Goal: Browse casually: Explore the website without a specific task or goal

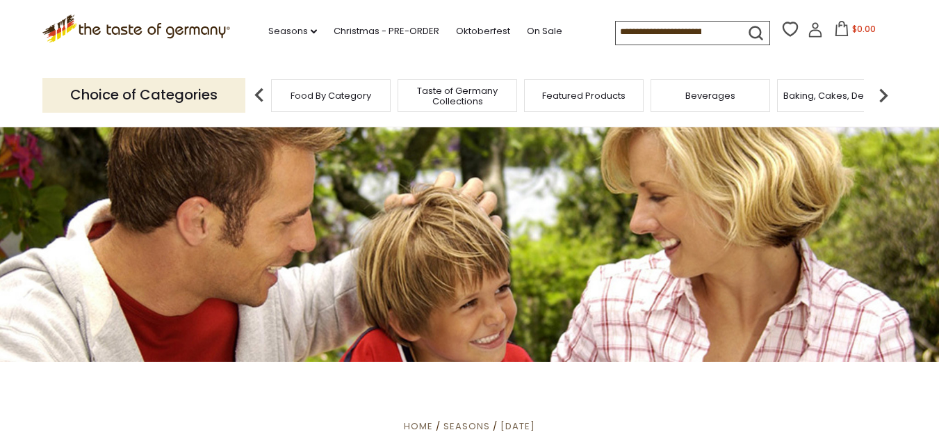
click at [889, 91] on img at bounding box center [884, 95] width 28 height 28
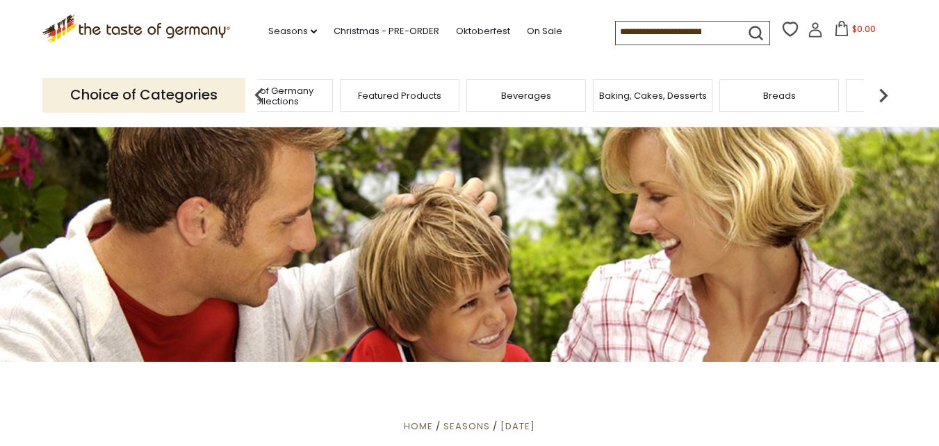
click at [889, 91] on img at bounding box center [884, 95] width 28 height 28
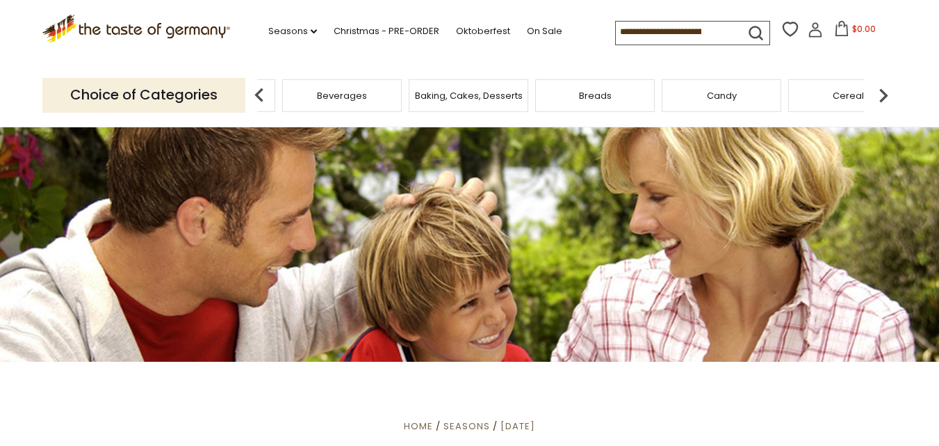
click at [889, 91] on img at bounding box center [884, 95] width 28 height 28
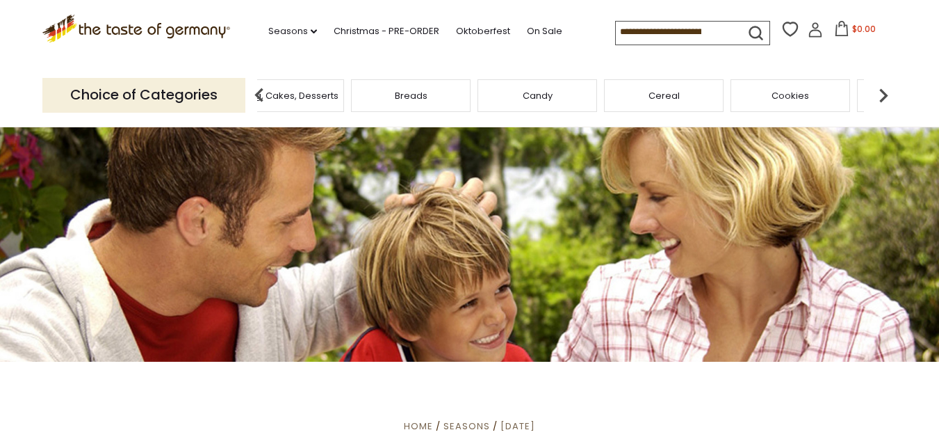
click at [889, 91] on img at bounding box center [884, 95] width 28 height 28
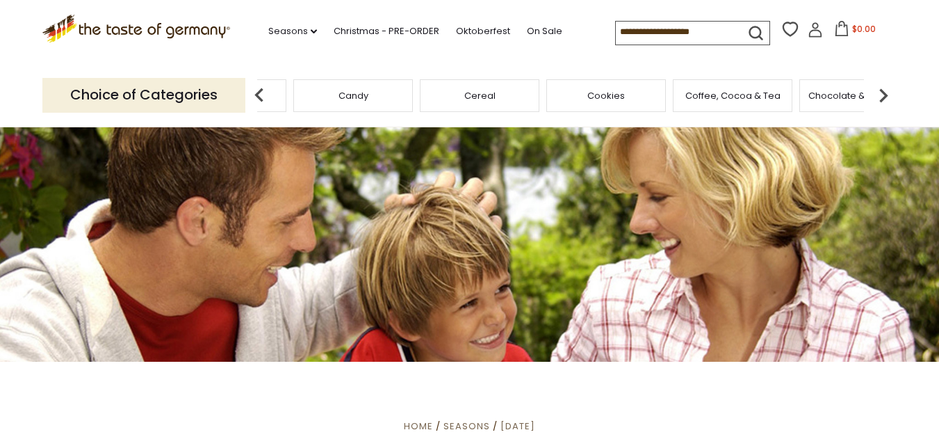
click at [889, 91] on img at bounding box center [884, 95] width 28 height 28
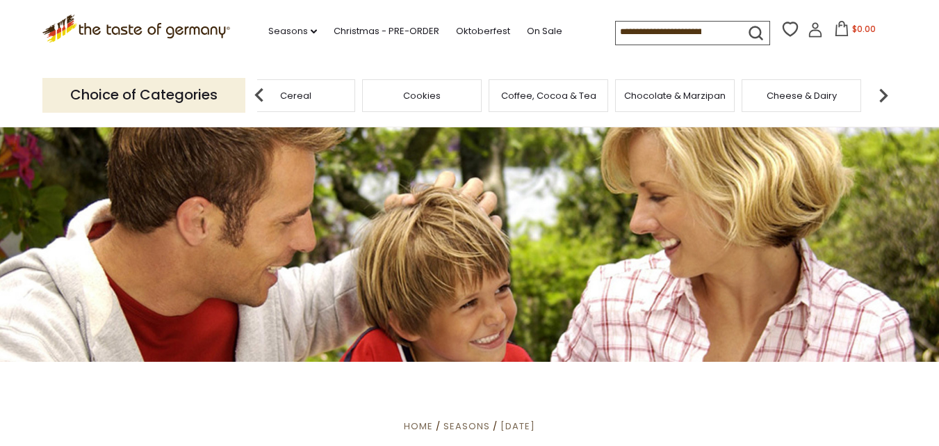
click at [889, 91] on img at bounding box center [884, 95] width 28 height 28
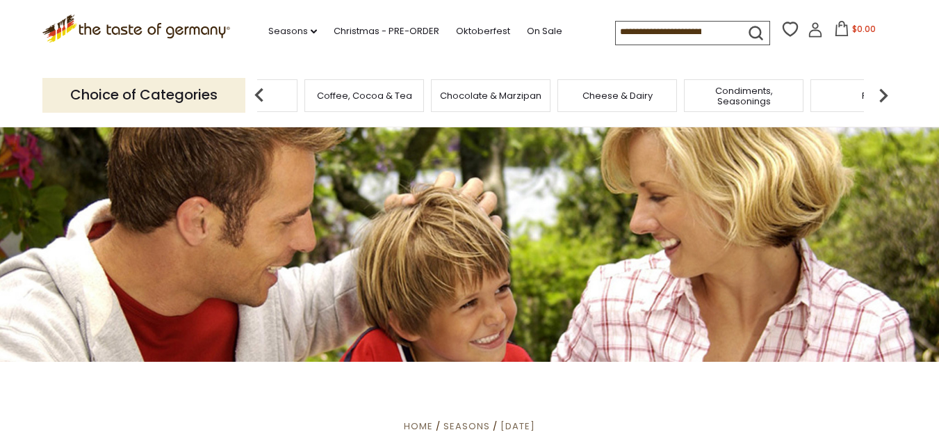
click at [889, 91] on img at bounding box center [884, 95] width 28 height 28
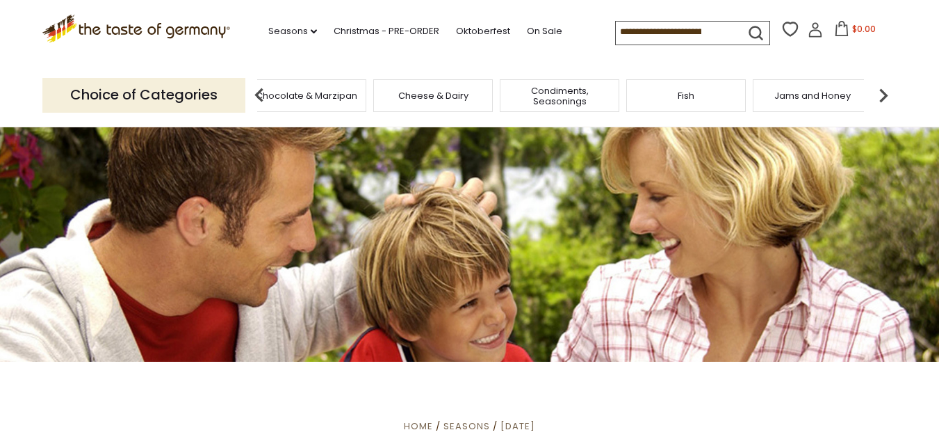
click at [889, 91] on img at bounding box center [884, 95] width 28 height 28
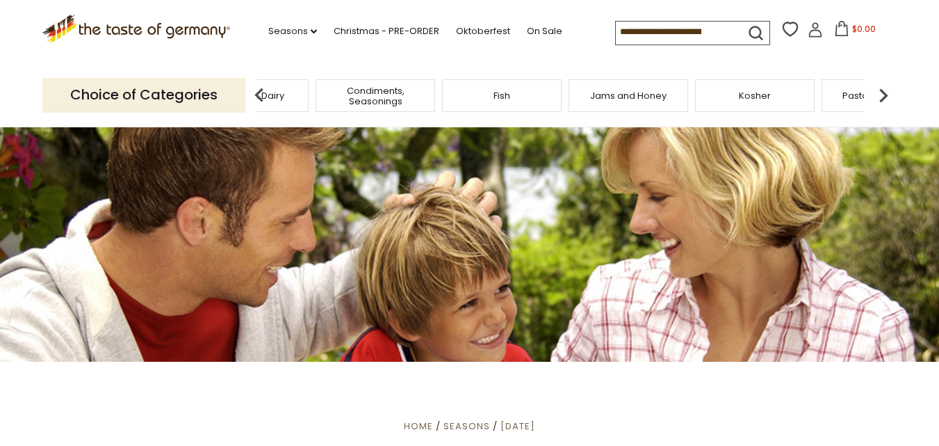
click at [889, 91] on img at bounding box center [884, 95] width 28 height 28
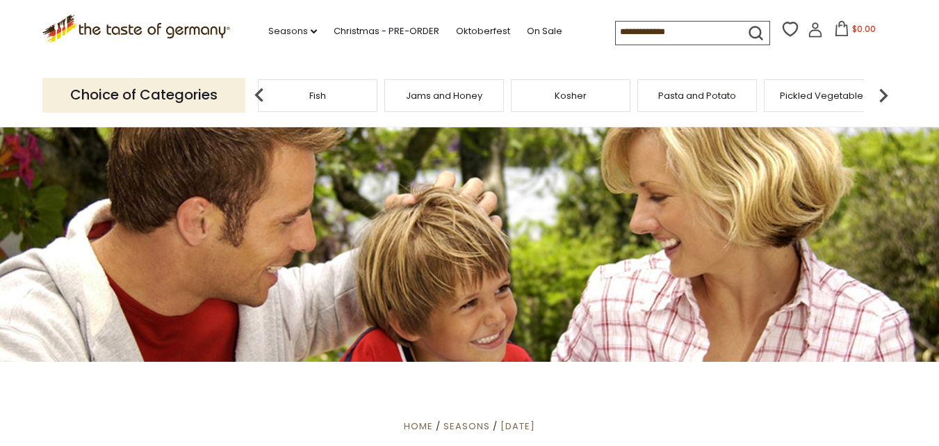
click at [889, 91] on img at bounding box center [884, 95] width 28 height 28
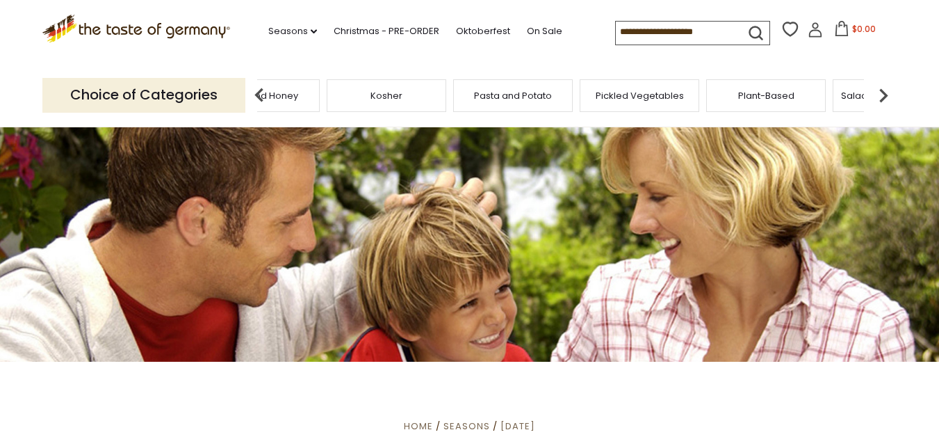
click at [889, 91] on img at bounding box center [884, 95] width 28 height 28
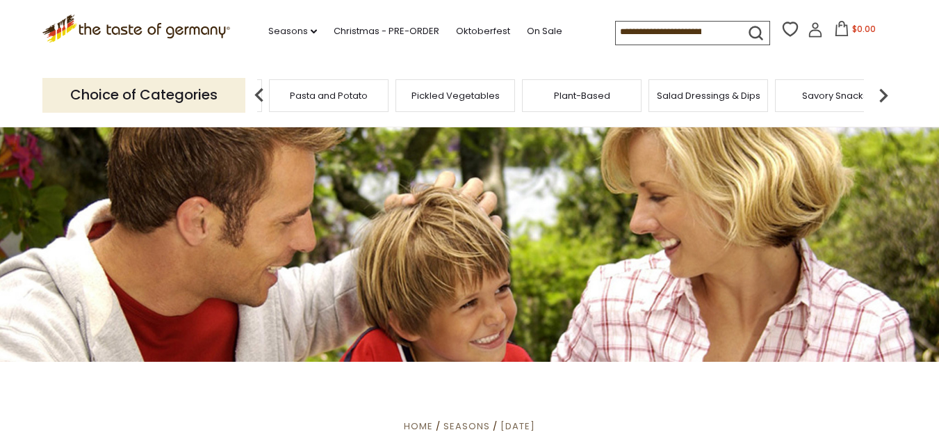
click at [889, 91] on img at bounding box center [884, 95] width 28 height 28
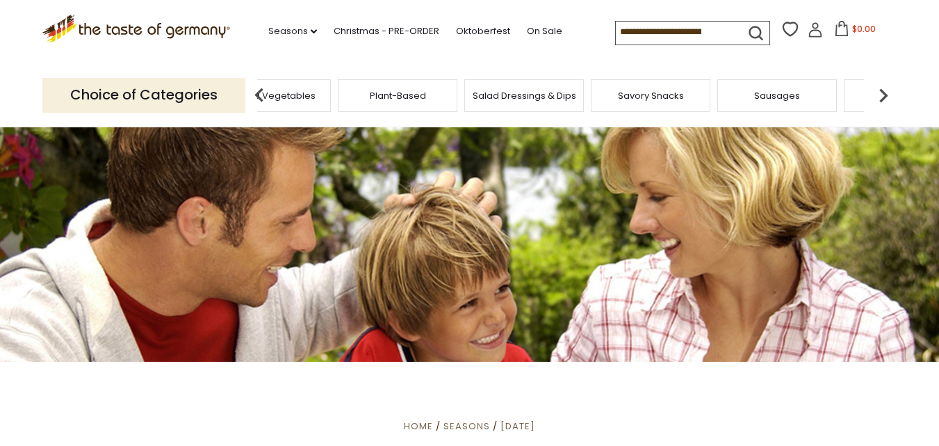
click at [889, 91] on img at bounding box center [884, 95] width 28 height 28
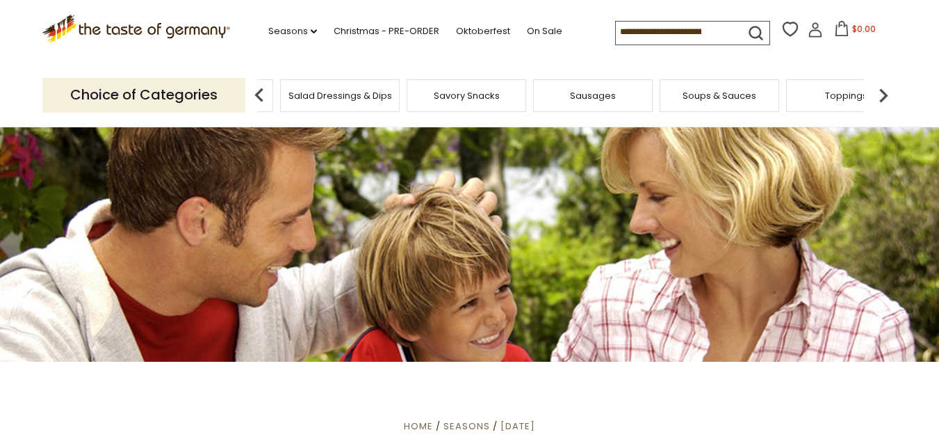
click at [889, 91] on img at bounding box center [884, 95] width 28 height 28
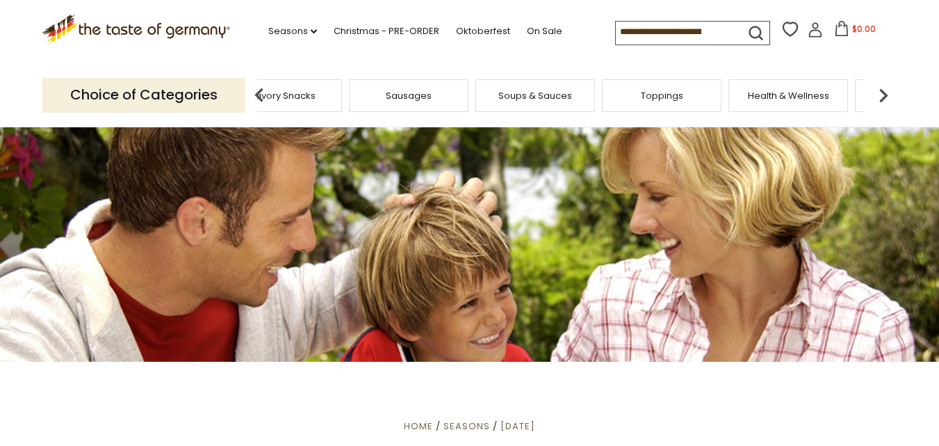
click at [889, 91] on img at bounding box center [884, 95] width 28 height 28
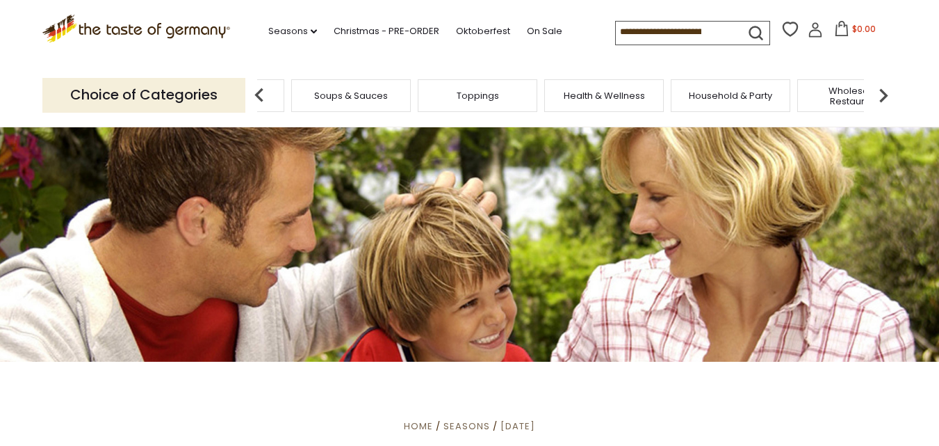
click at [889, 91] on img at bounding box center [884, 95] width 28 height 28
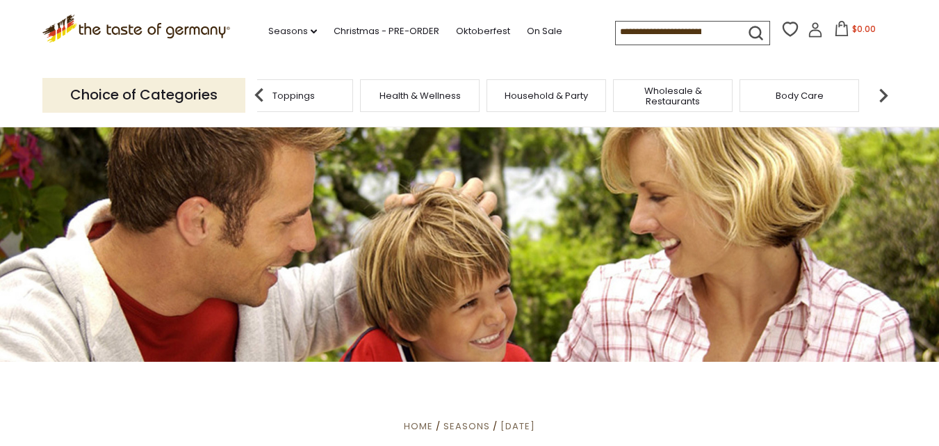
click at [889, 91] on img at bounding box center [884, 95] width 28 height 28
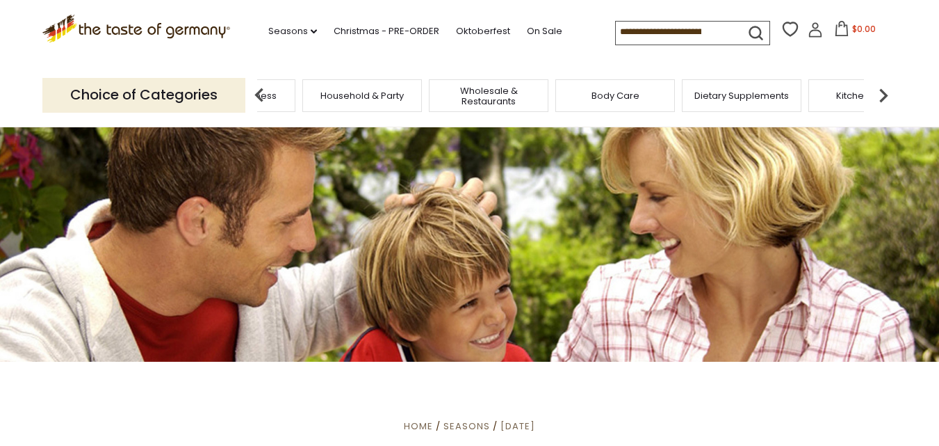
click at [889, 91] on img at bounding box center [884, 95] width 28 height 28
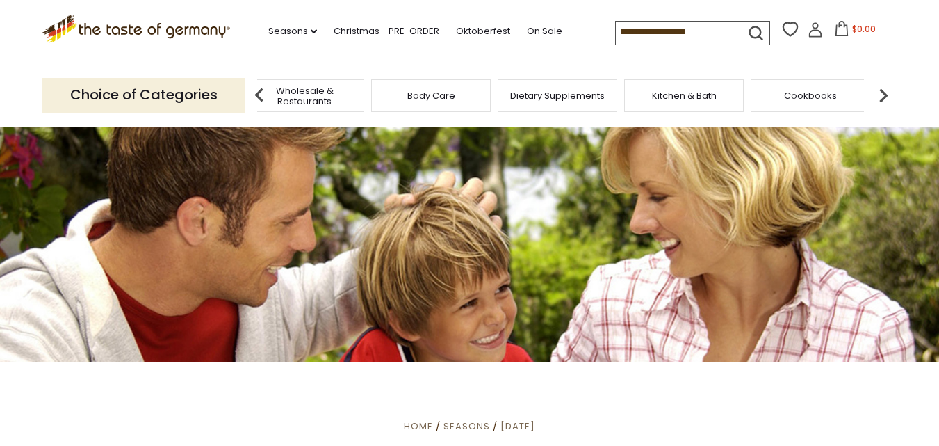
click at [889, 91] on img at bounding box center [884, 95] width 28 height 28
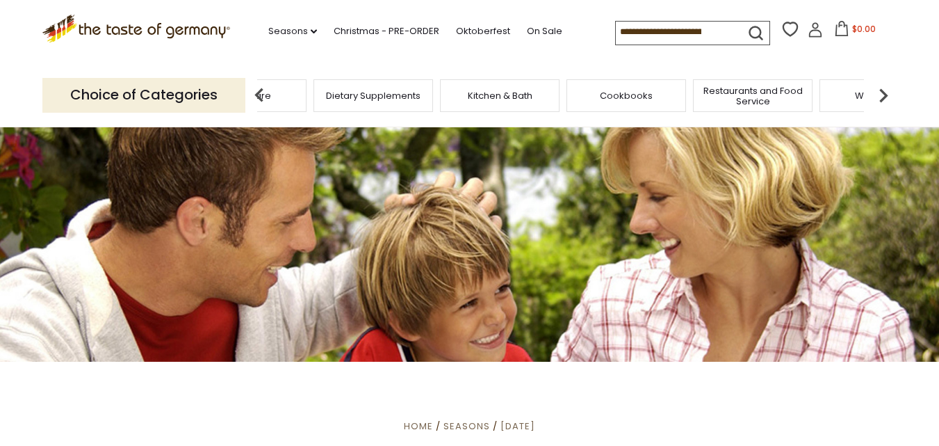
click at [889, 91] on img at bounding box center [884, 95] width 28 height 28
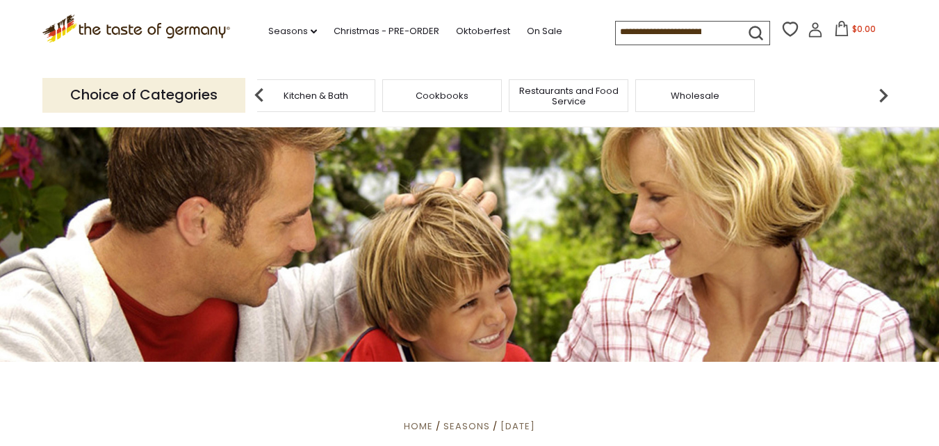
click at [421, 94] on span "Cookbooks" at bounding box center [442, 95] width 53 height 10
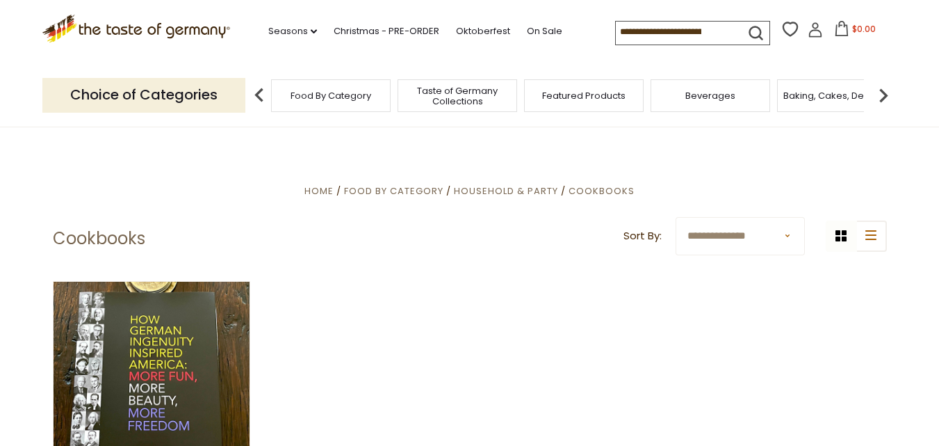
click at [257, 86] on img at bounding box center [259, 95] width 28 height 28
click at [261, 92] on img at bounding box center [259, 95] width 28 height 28
click at [256, 88] on img at bounding box center [259, 95] width 28 height 28
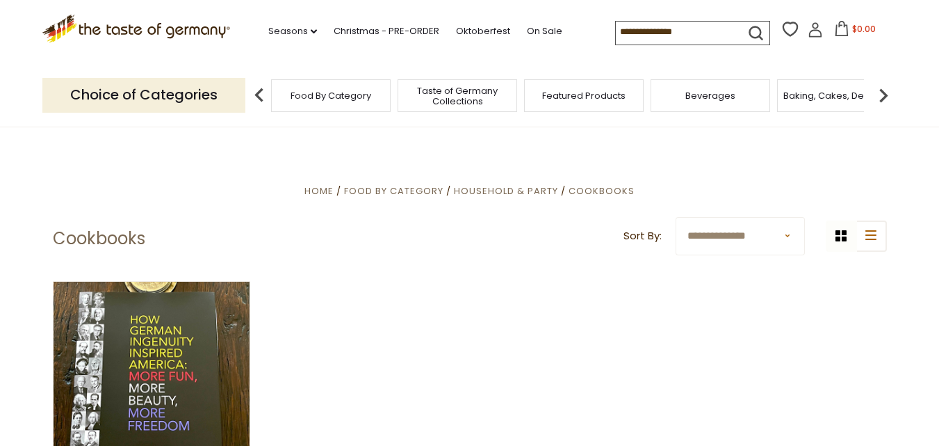
click at [884, 89] on img at bounding box center [884, 95] width 28 height 28
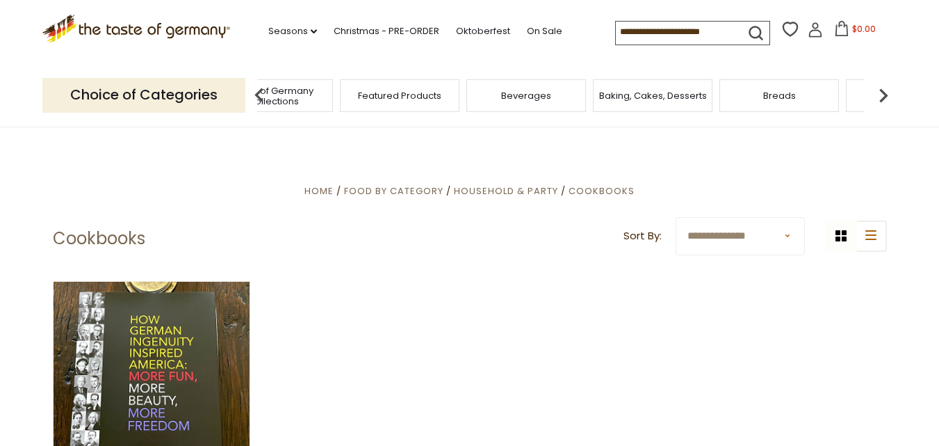
click at [884, 89] on img at bounding box center [884, 95] width 28 height 28
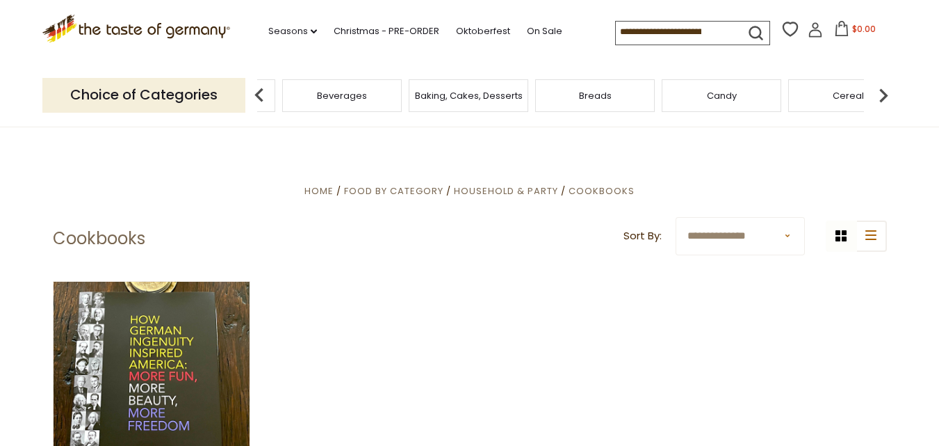
click at [884, 89] on img at bounding box center [884, 95] width 28 height 28
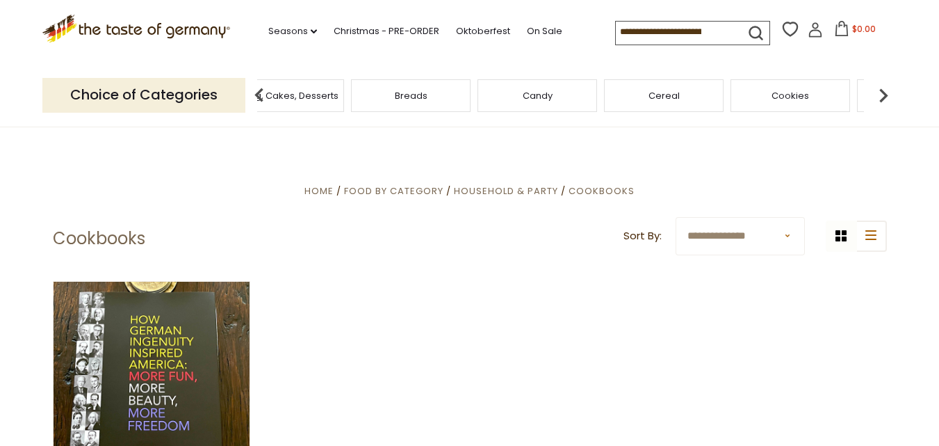
click at [884, 89] on img at bounding box center [884, 95] width 28 height 28
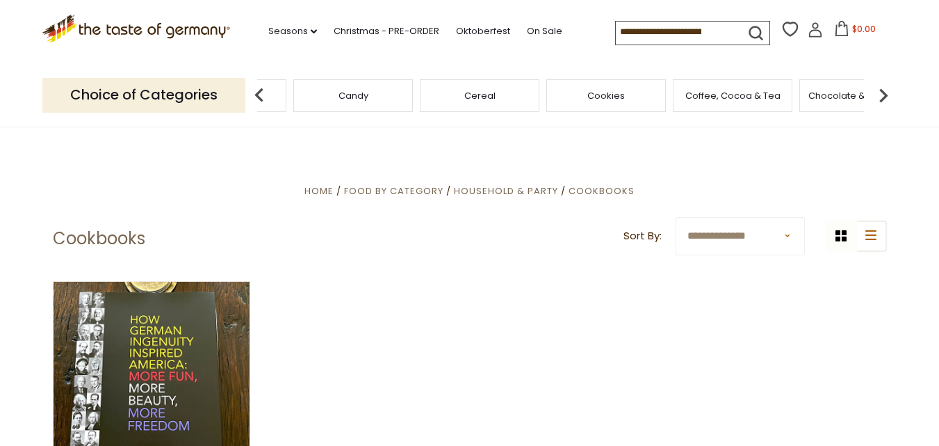
click at [884, 89] on img at bounding box center [884, 95] width 28 height 28
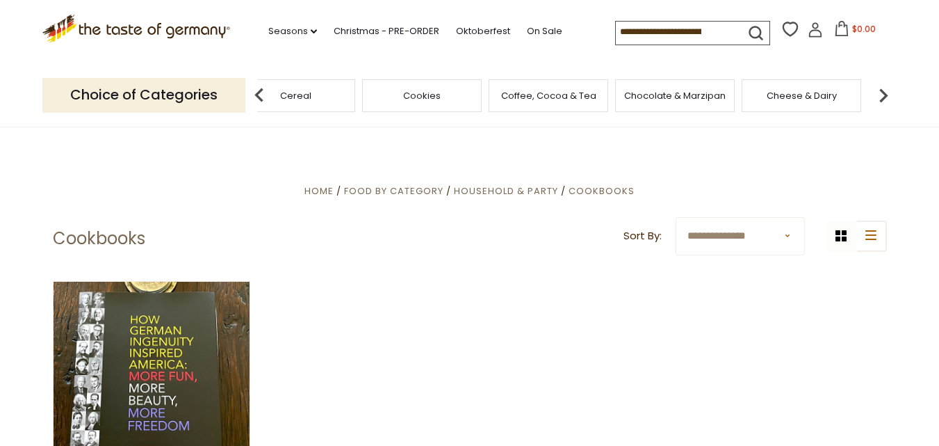
click at [884, 89] on img at bounding box center [884, 95] width 28 height 28
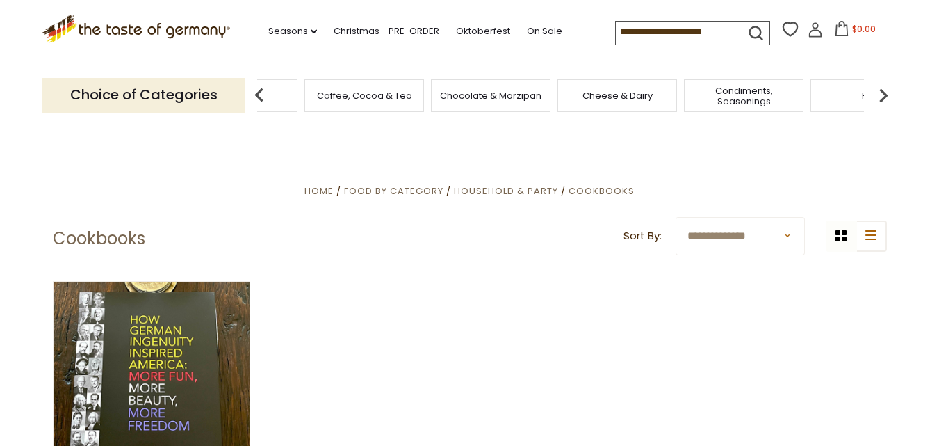
click at [634, 95] on span "Cheese & Dairy" at bounding box center [618, 95] width 70 height 10
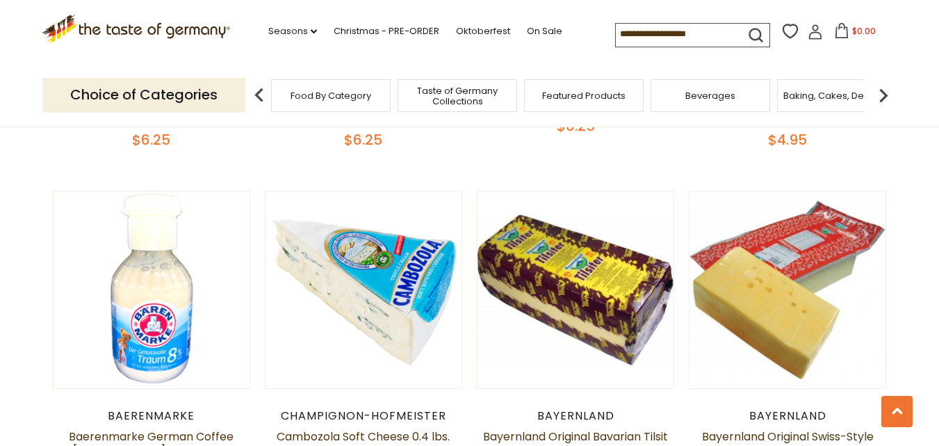
scroll to position [1043, 0]
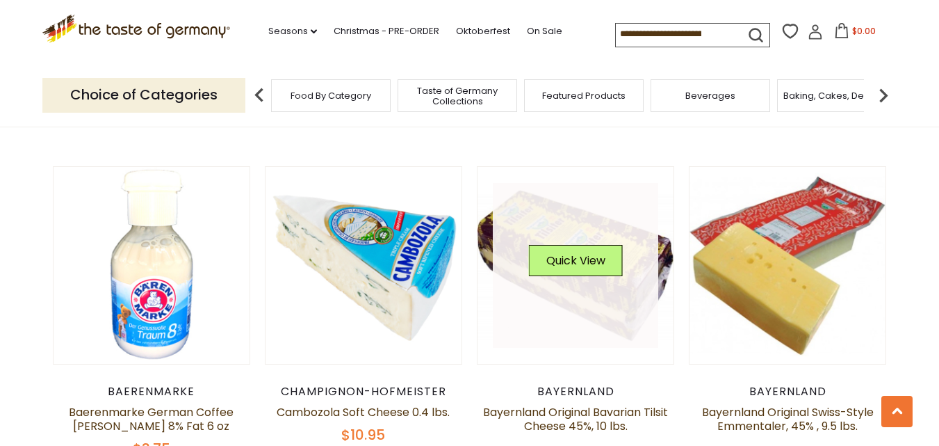
click at [558, 238] on link at bounding box center [575, 265] width 165 height 165
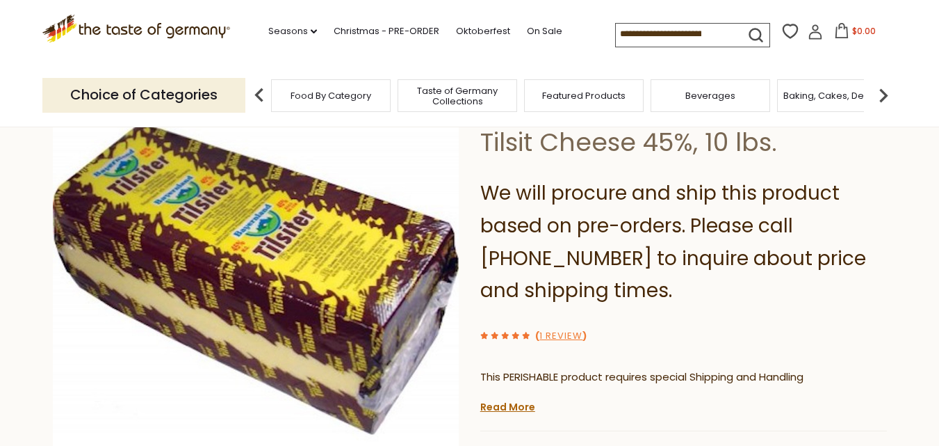
scroll to position [70, 0]
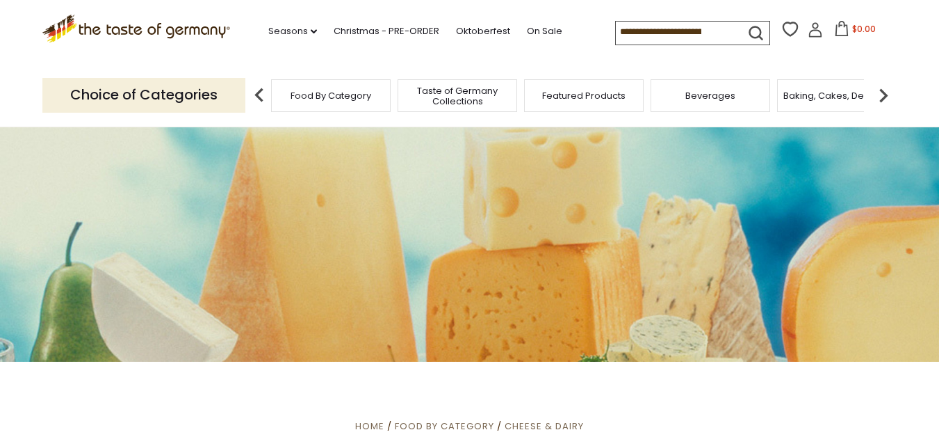
click at [882, 92] on img at bounding box center [884, 95] width 28 height 28
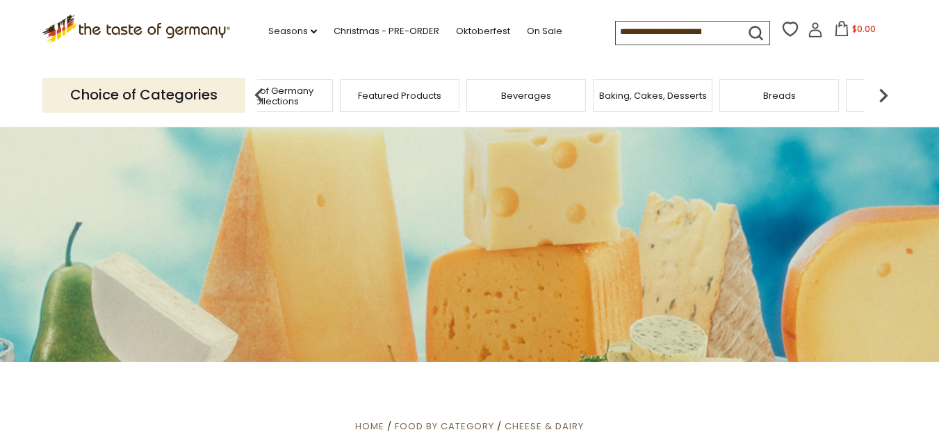
click at [779, 90] on span "Breads" at bounding box center [779, 95] width 33 height 10
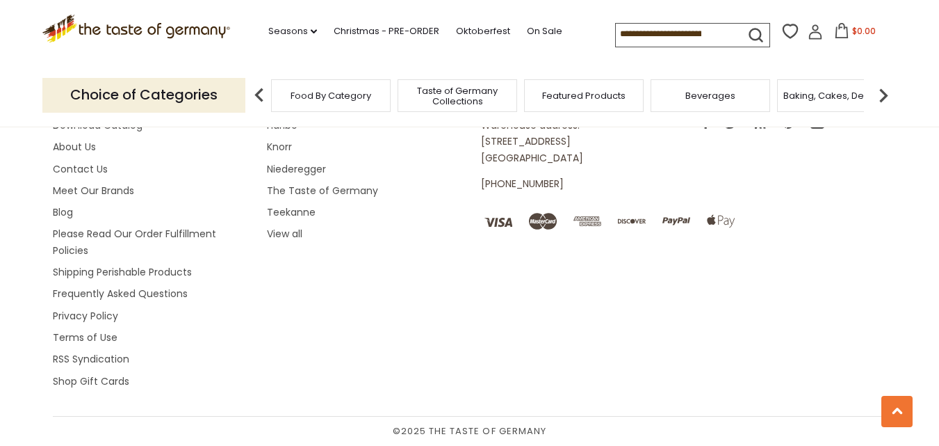
scroll to position [4160, 0]
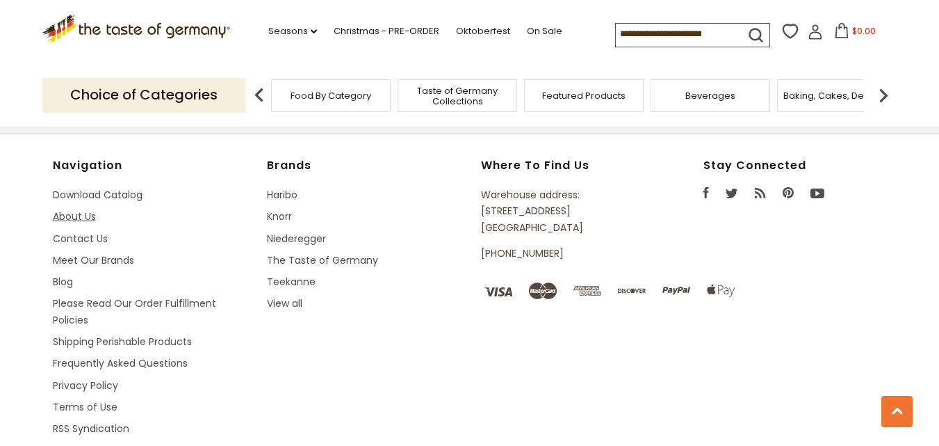
click at [71, 218] on link "About Us" at bounding box center [74, 216] width 43 height 14
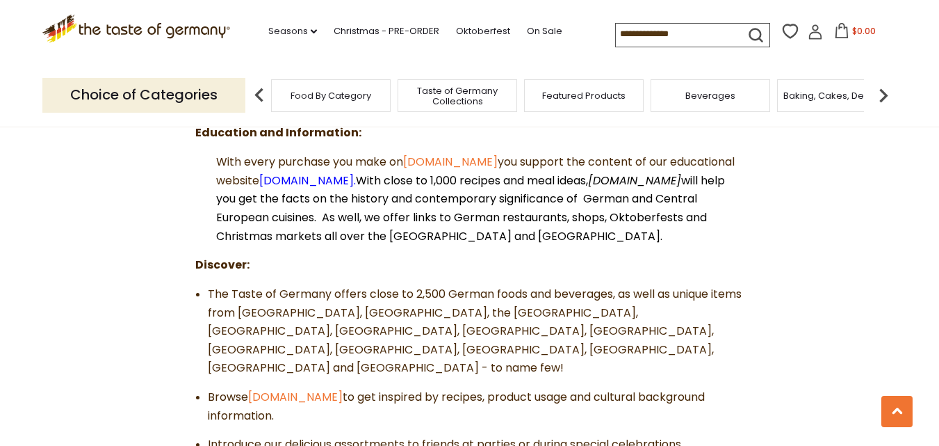
scroll to position [348, 0]
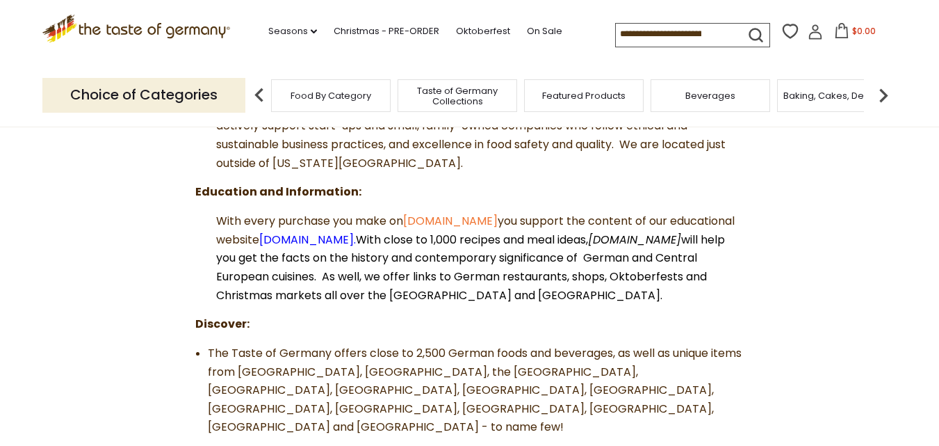
click at [104, 25] on icon ".st0{fill:#EDD300;} .st1{fill:#D33E21;}" at bounding box center [136, 29] width 188 height 29
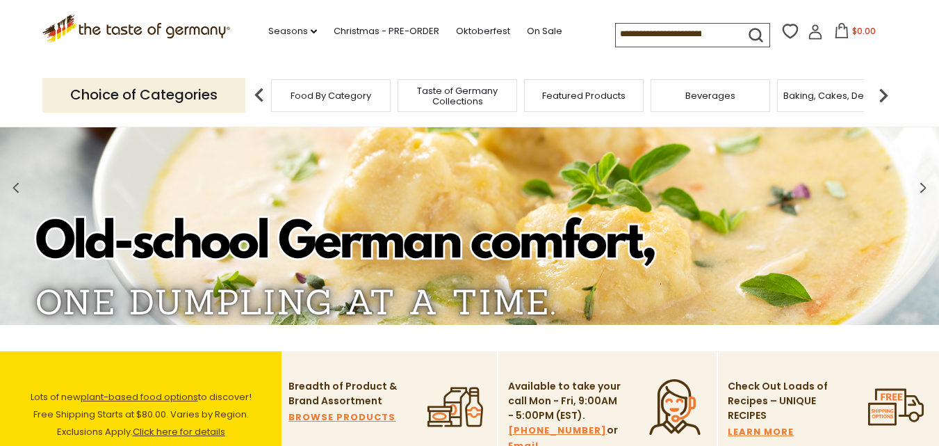
scroll to position [70, 0]
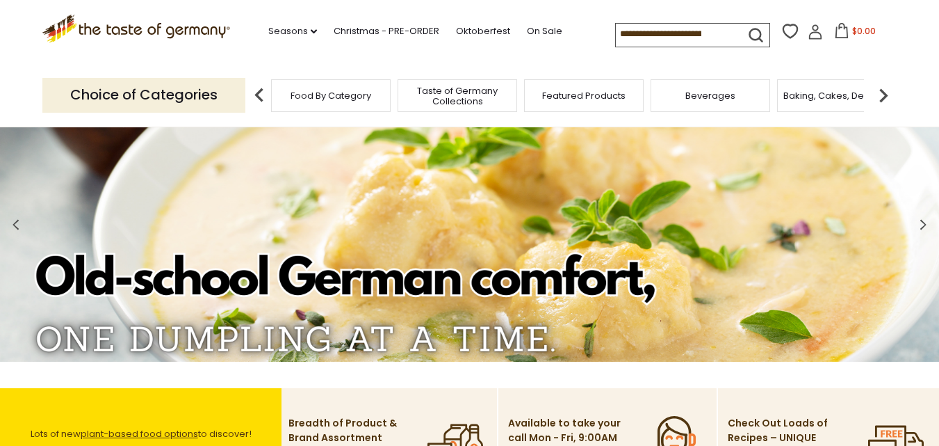
click at [890, 92] on img at bounding box center [884, 95] width 28 height 28
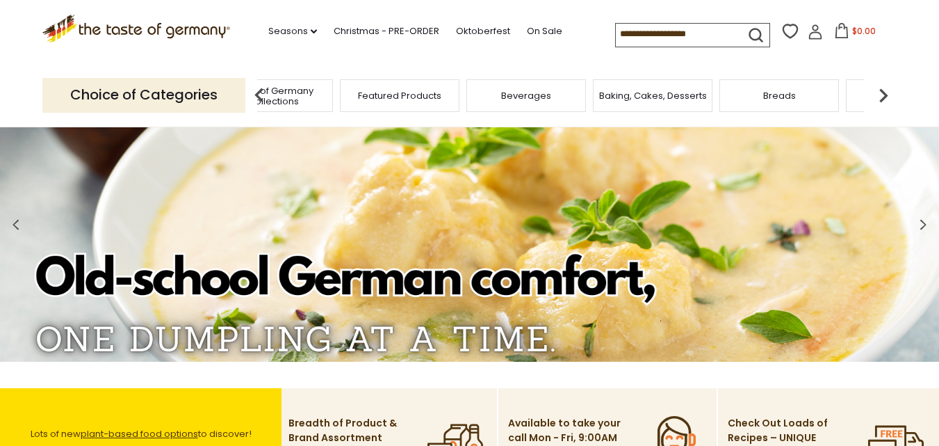
click at [880, 92] on img at bounding box center [884, 95] width 28 height 28
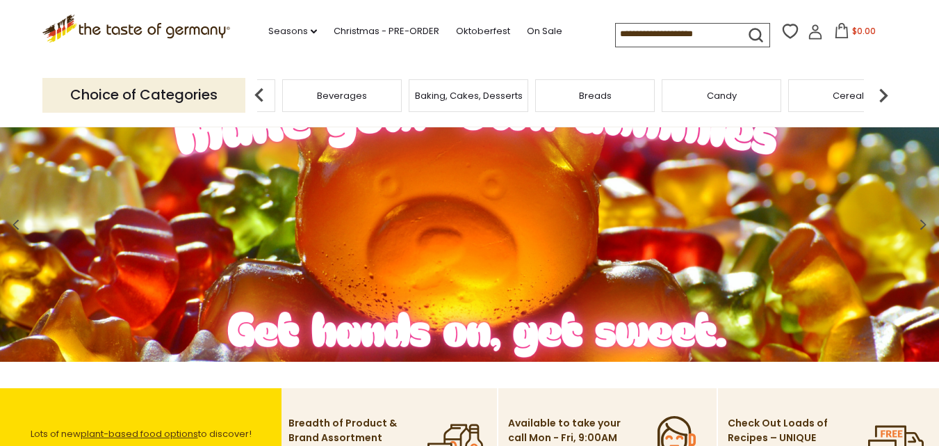
click at [887, 86] on img at bounding box center [884, 95] width 28 height 28
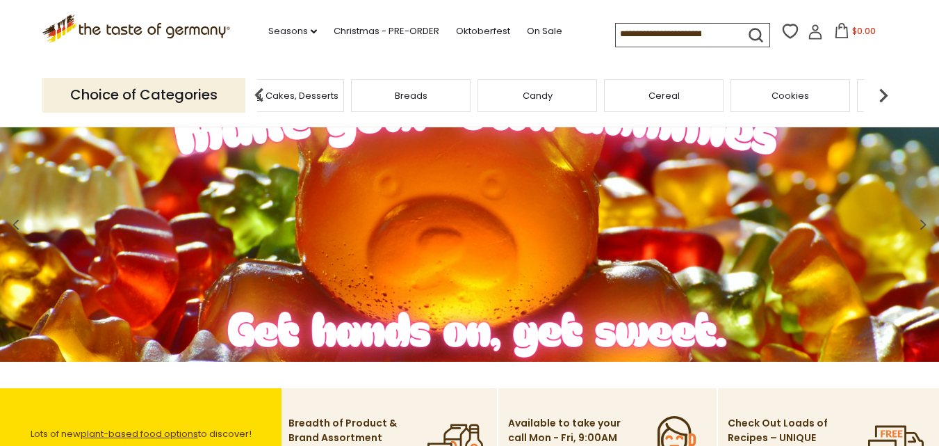
click at [887, 86] on img at bounding box center [884, 95] width 28 height 28
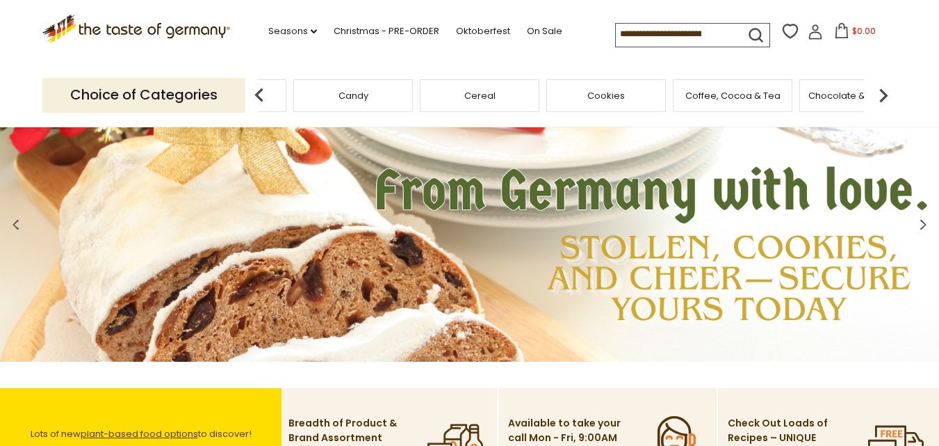
click at [887, 86] on img at bounding box center [884, 95] width 28 height 28
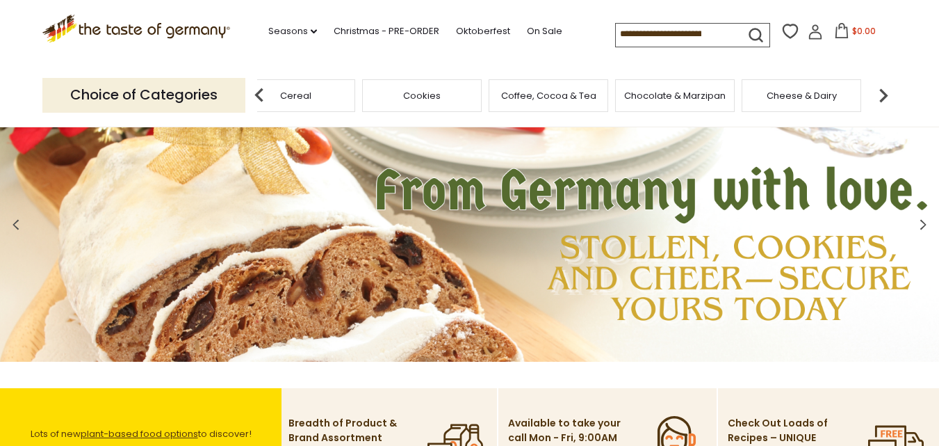
click at [887, 86] on img at bounding box center [884, 95] width 28 height 28
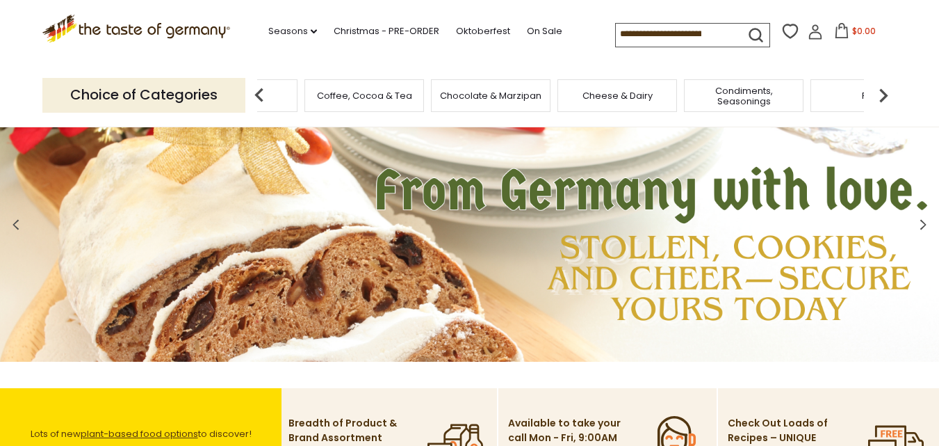
click at [887, 86] on img at bounding box center [884, 95] width 28 height 28
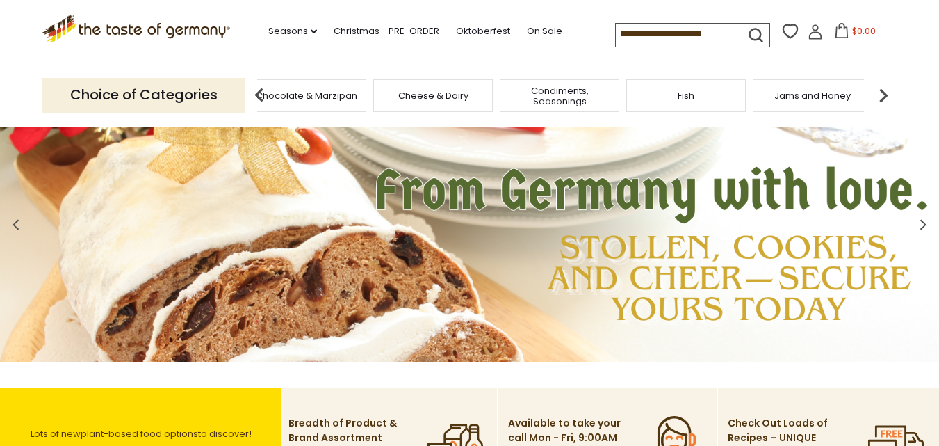
click at [885, 86] on img at bounding box center [884, 95] width 28 height 28
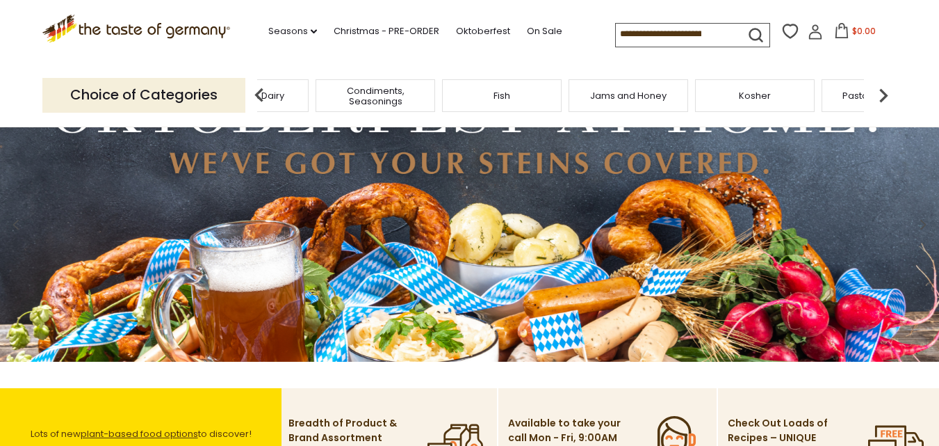
click at [885, 86] on img at bounding box center [884, 95] width 28 height 28
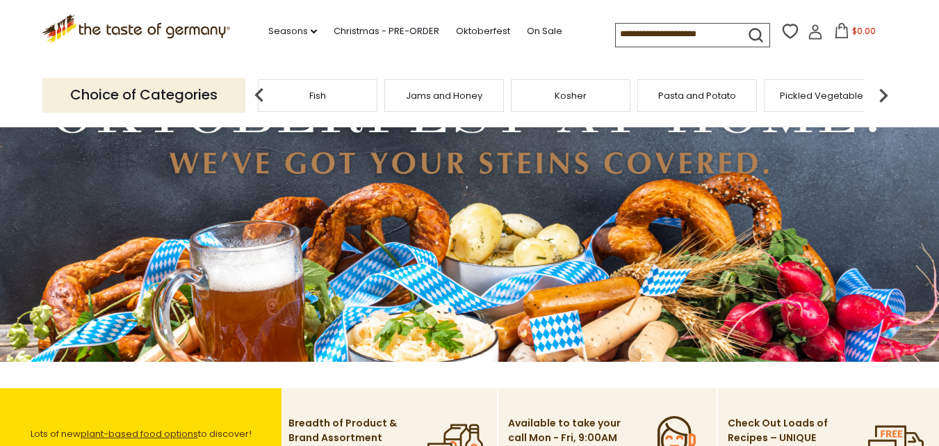
click at [885, 86] on img at bounding box center [884, 95] width 28 height 28
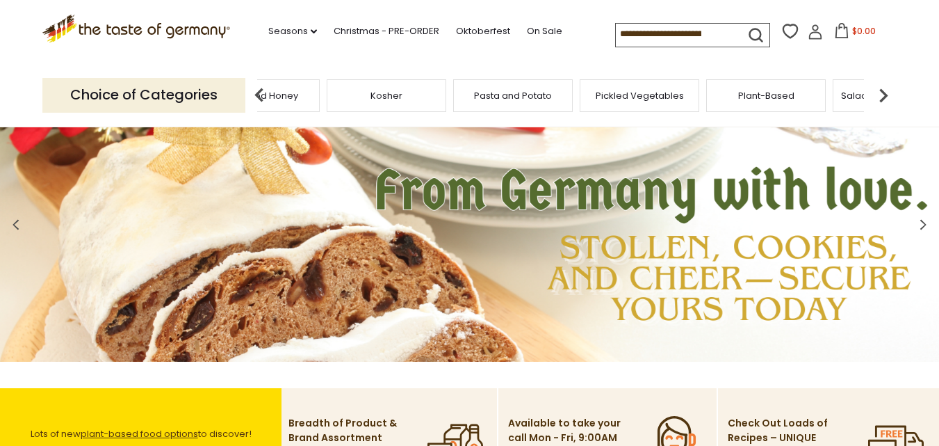
click at [882, 93] on img at bounding box center [884, 95] width 28 height 28
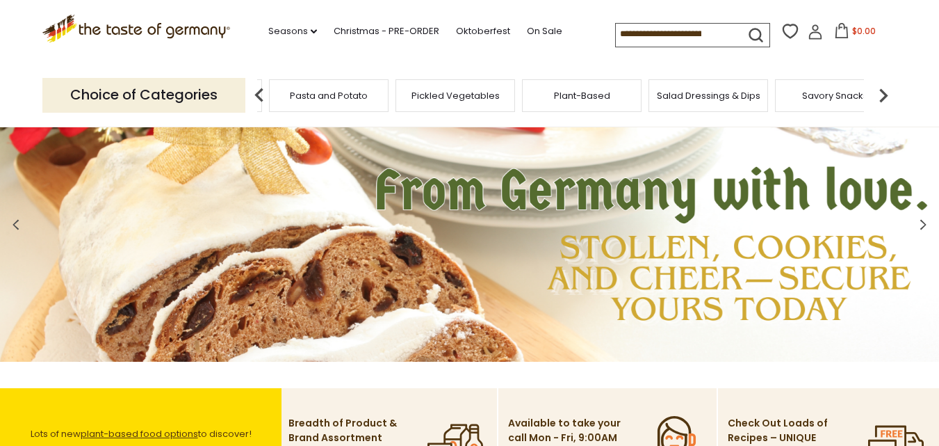
click at [882, 93] on img at bounding box center [884, 95] width 28 height 28
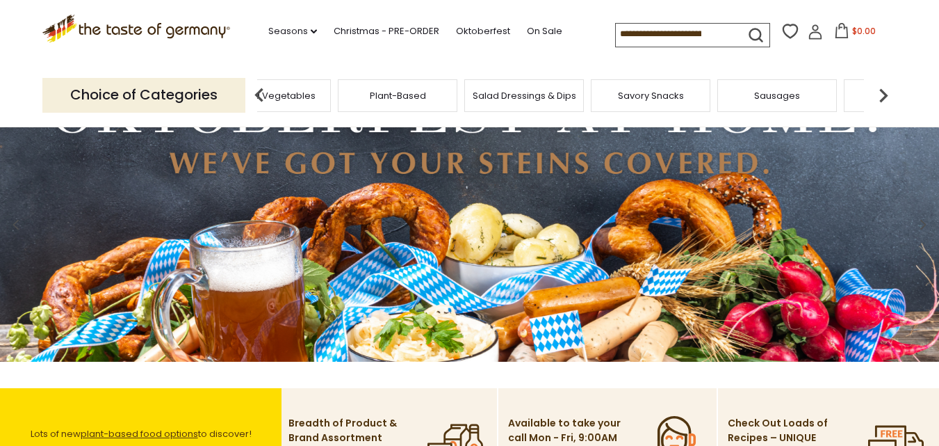
click at [882, 93] on img at bounding box center [884, 95] width 28 height 28
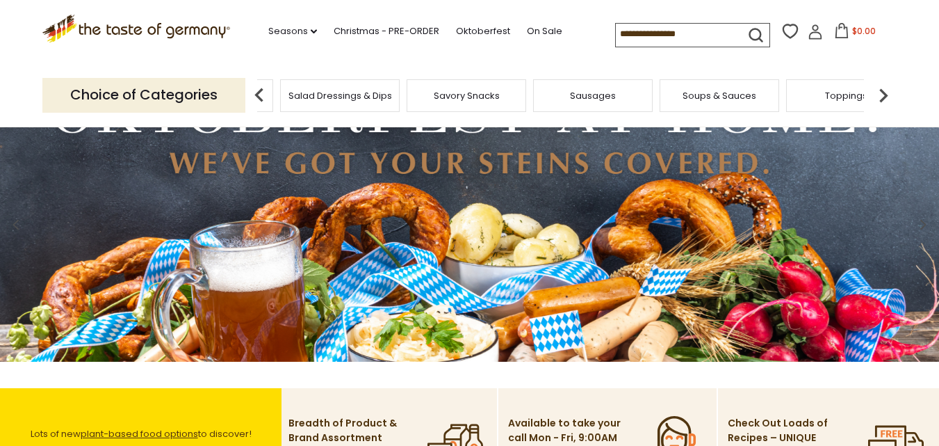
click at [584, 102] on div "Sausages" at bounding box center [593, 95] width 120 height 33
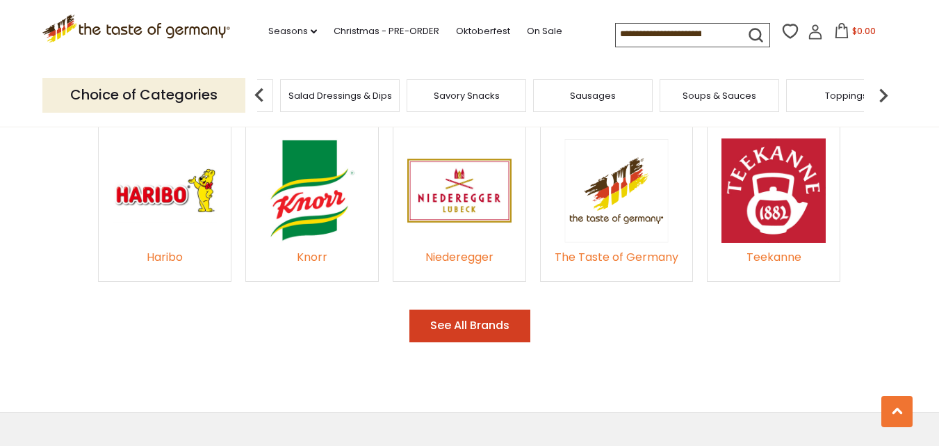
scroll to position [2156, 0]
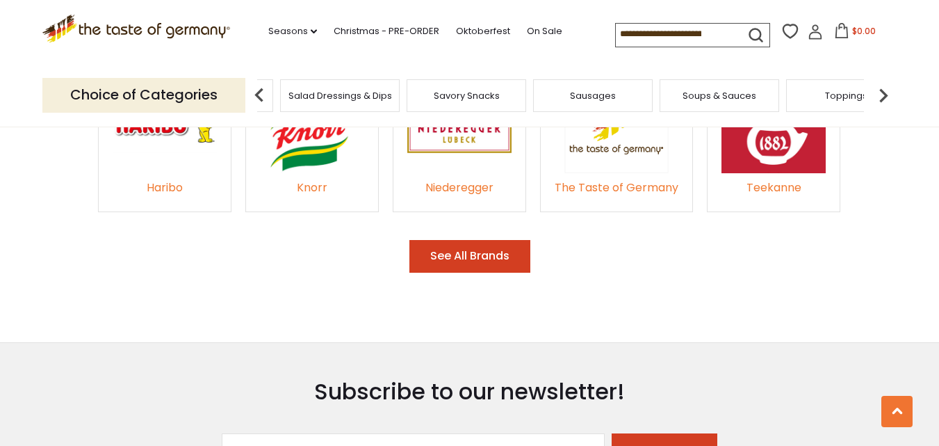
click at [714, 101] on span "Soups & Sauces" at bounding box center [720, 95] width 74 height 10
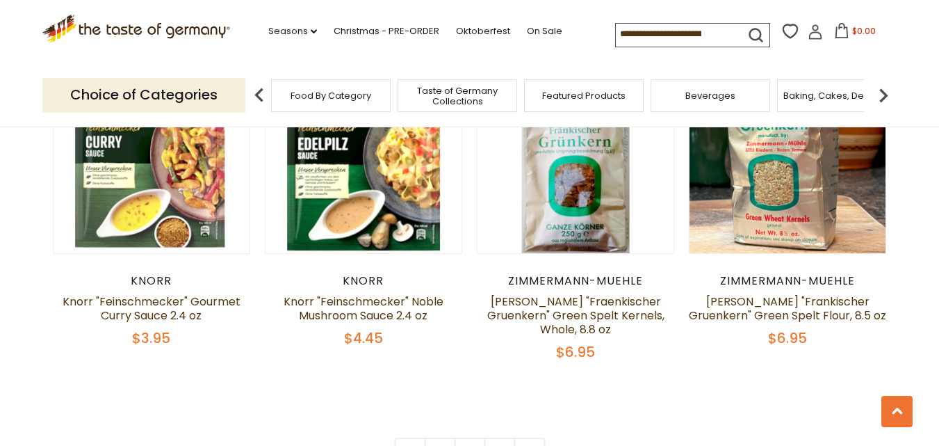
scroll to position [3129, 0]
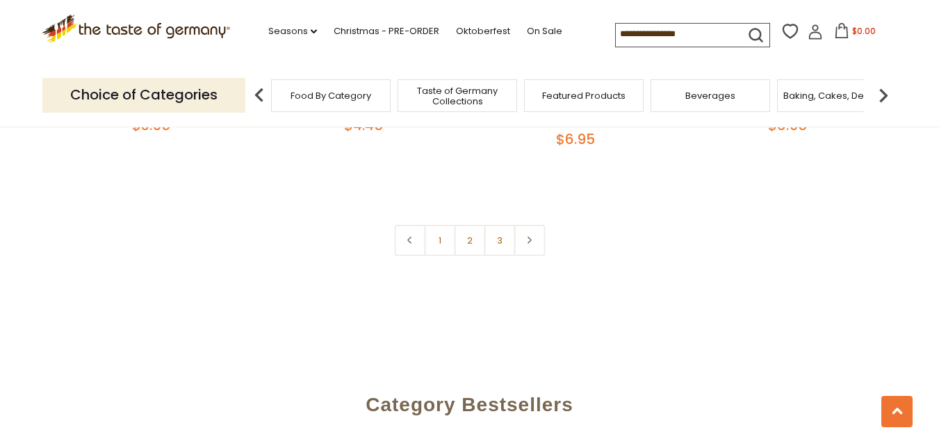
click at [471, 246] on link "2" at bounding box center [469, 240] width 31 height 31
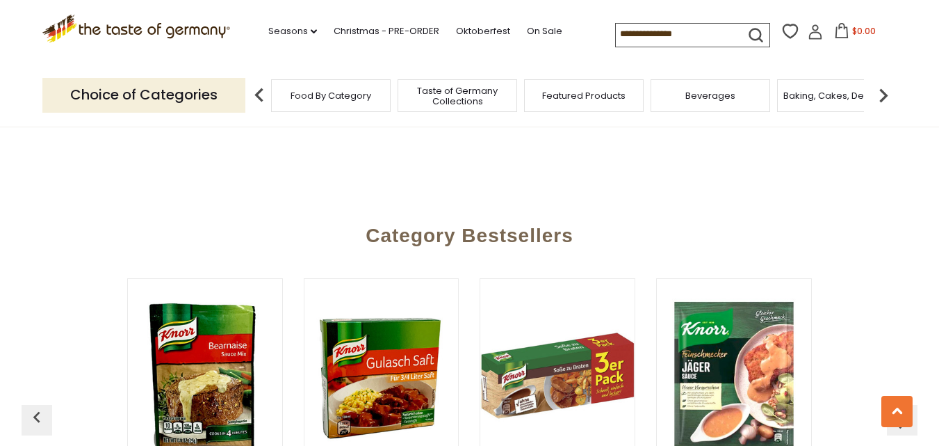
scroll to position [3207, 0]
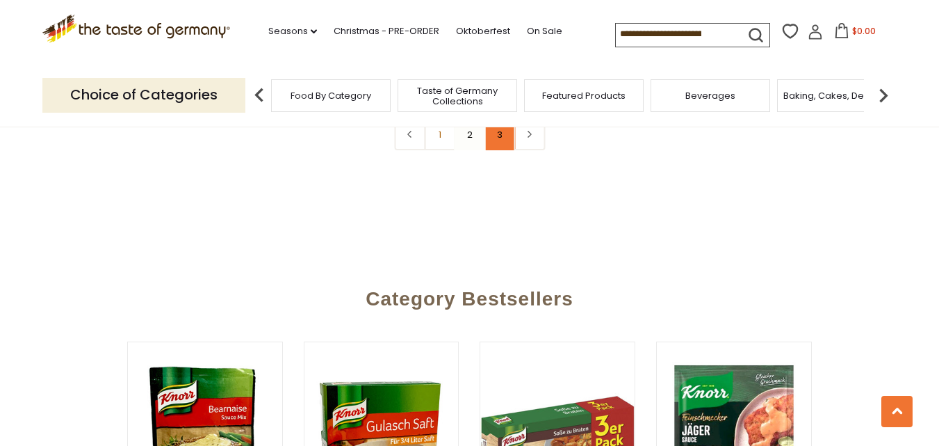
click at [497, 143] on link "3" at bounding box center [499, 134] width 31 height 31
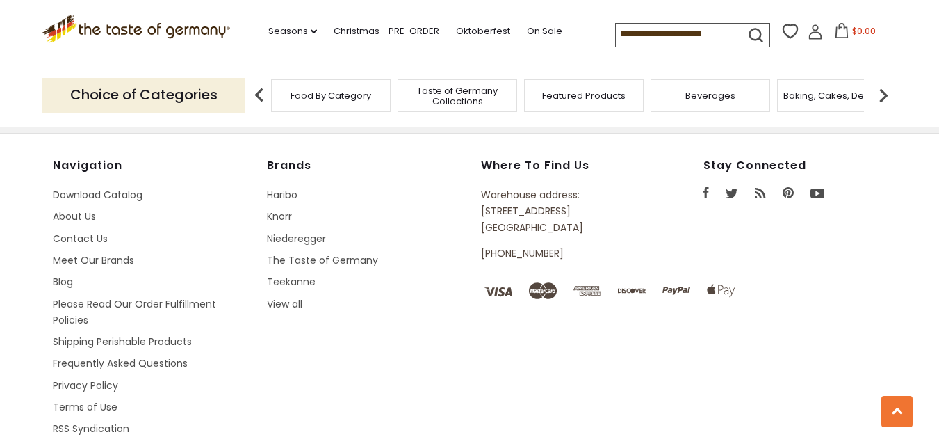
scroll to position [2990, 0]
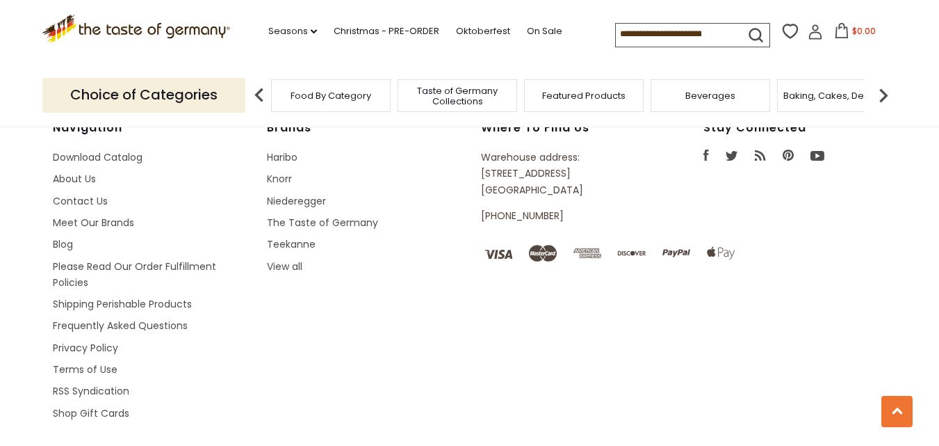
click at [881, 89] on img at bounding box center [884, 95] width 28 height 28
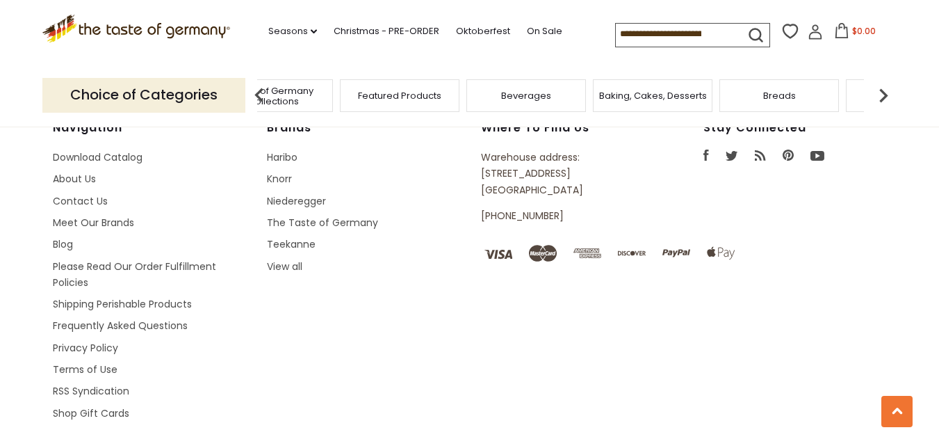
click at [881, 89] on img at bounding box center [884, 95] width 28 height 28
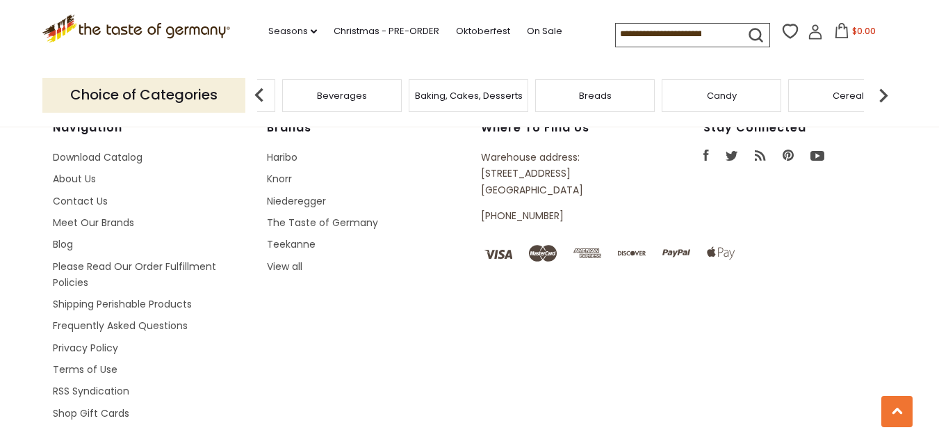
click at [841, 92] on span "Cereal" at bounding box center [848, 95] width 31 height 10
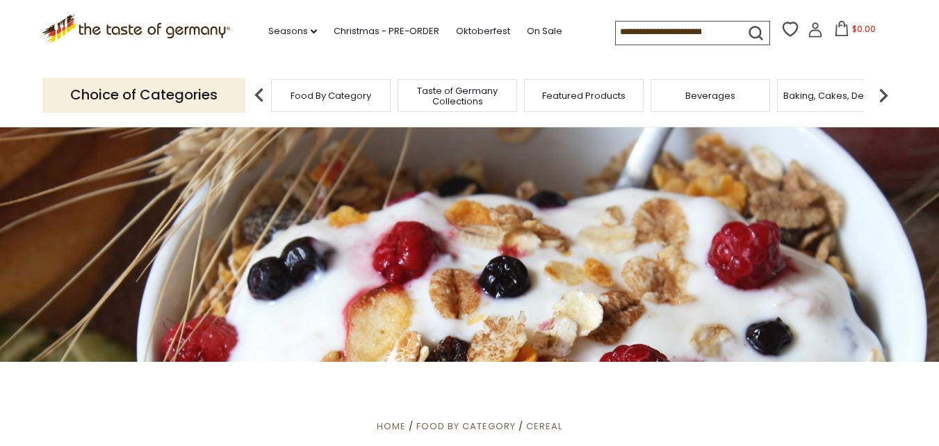
click at [713, 92] on span "Beverages" at bounding box center [711, 95] width 50 height 10
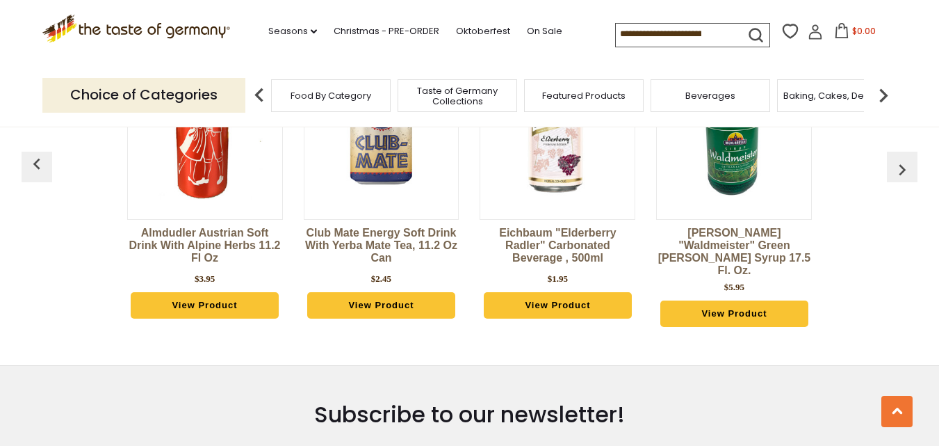
scroll to position [3352, 0]
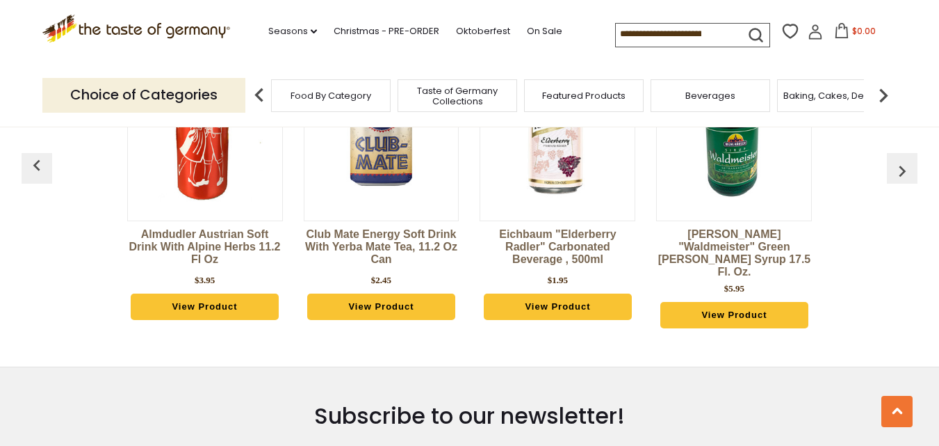
click at [879, 89] on img at bounding box center [884, 95] width 28 height 28
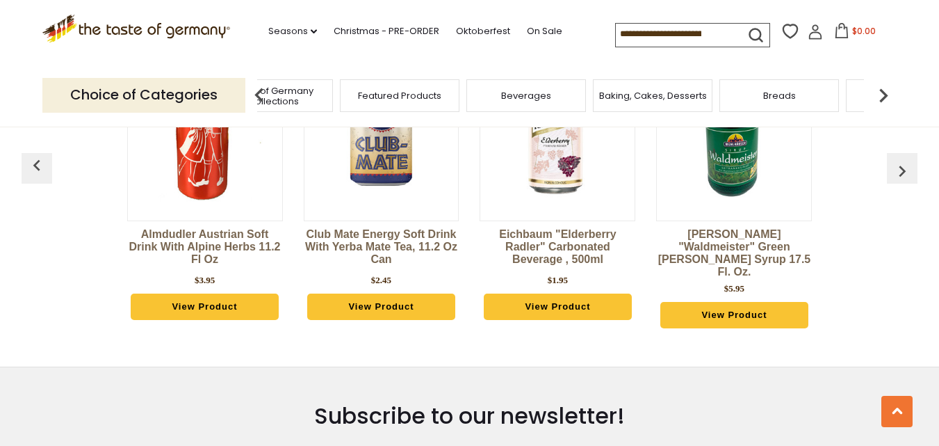
click at [259, 89] on img at bounding box center [259, 95] width 28 height 28
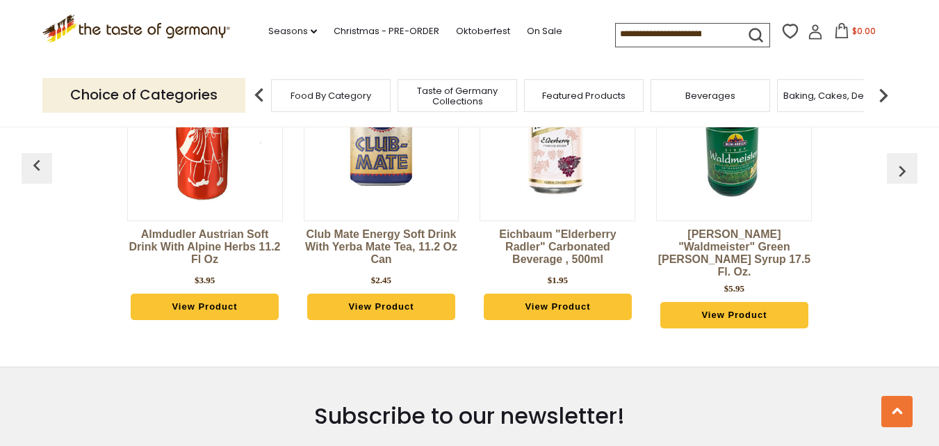
click at [887, 93] on img at bounding box center [884, 95] width 28 height 28
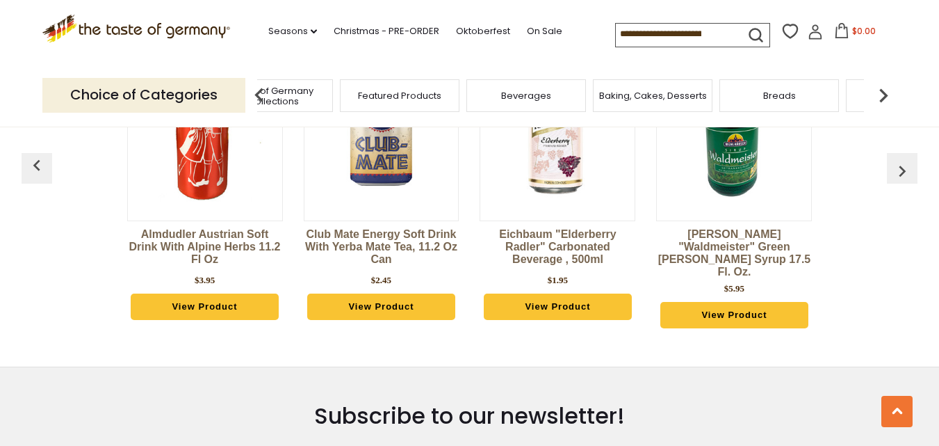
click at [887, 93] on img at bounding box center [884, 95] width 28 height 28
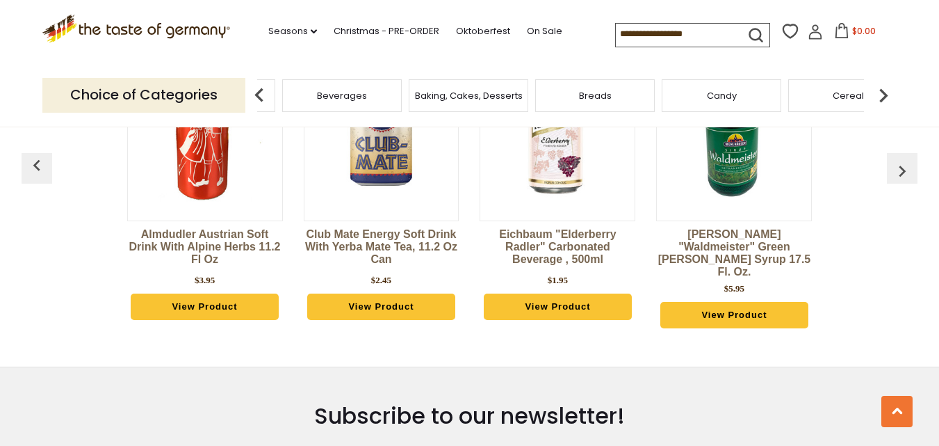
click at [726, 94] on span "Candy" at bounding box center [722, 95] width 30 height 10
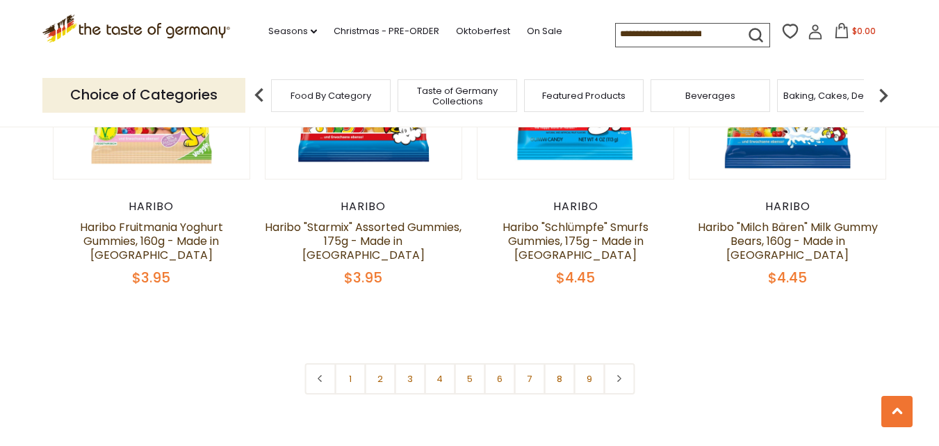
scroll to position [3338, 0]
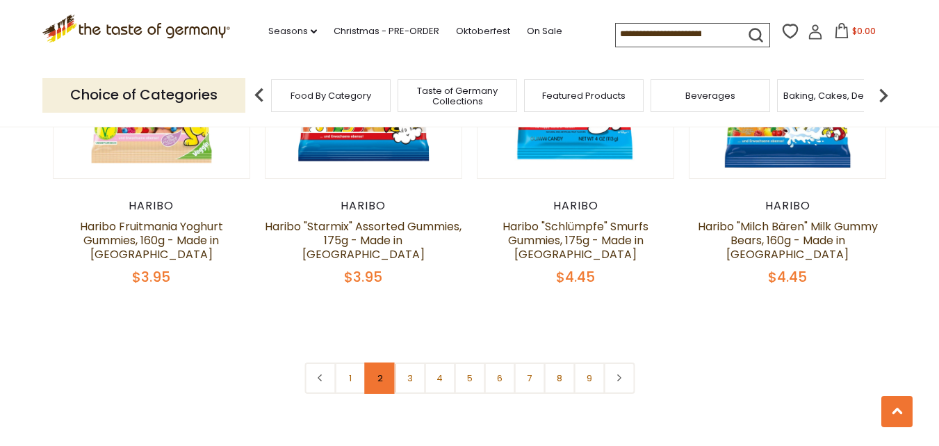
click at [373, 362] on link "2" at bounding box center [379, 377] width 31 height 31
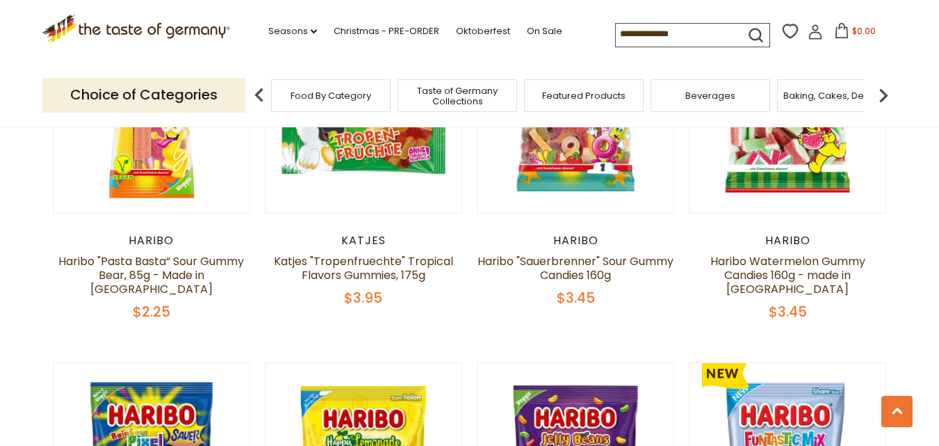
scroll to position [939, 0]
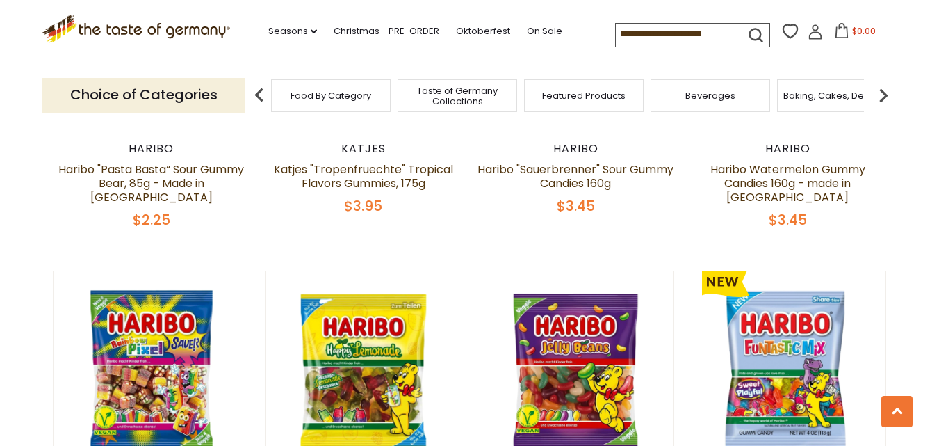
click at [877, 90] on img at bounding box center [884, 95] width 28 height 28
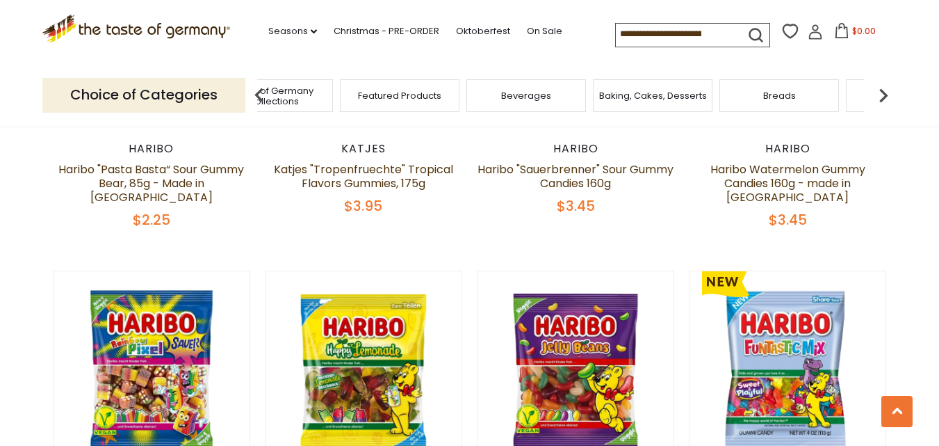
click at [877, 90] on img at bounding box center [884, 95] width 28 height 28
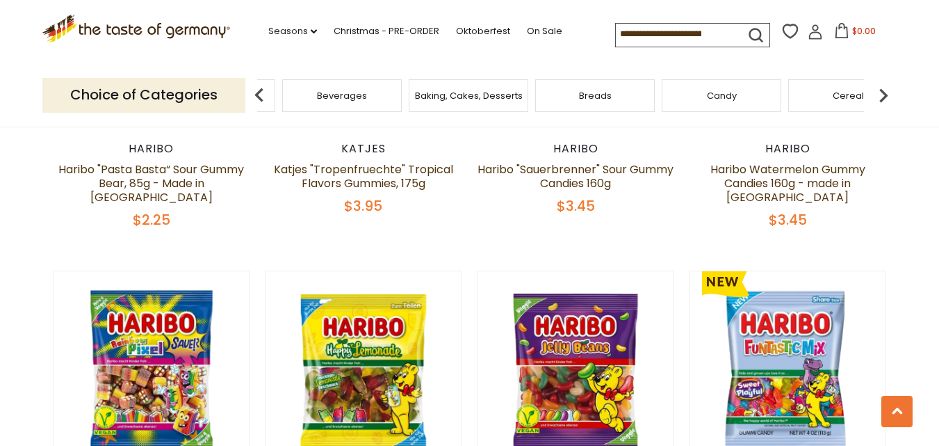
click at [877, 96] on img at bounding box center [884, 95] width 28 height 28
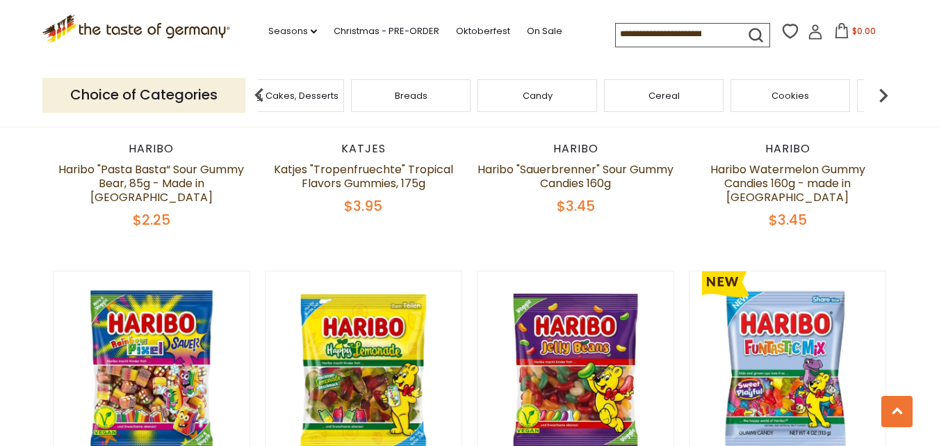
click at [877, 90] on img at bounding box center [884, 95] width 28 height 28
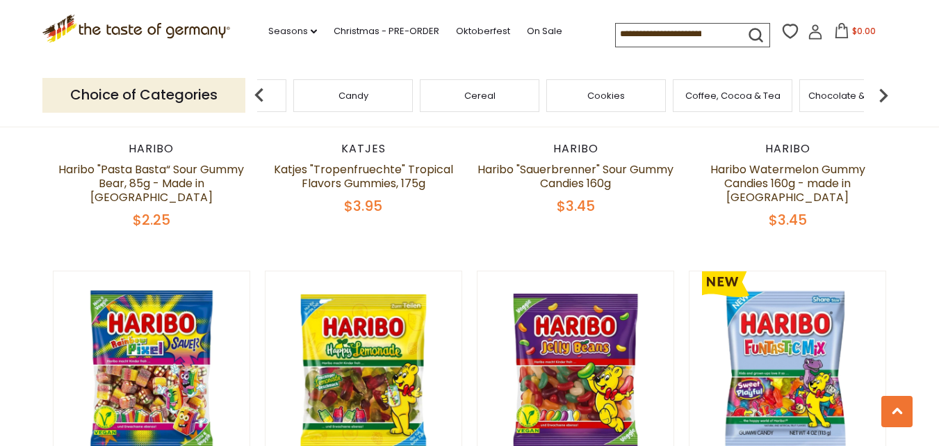
click at [618, 90] on span "Cookies" at bounding box center [607, 95] width 38 height 10
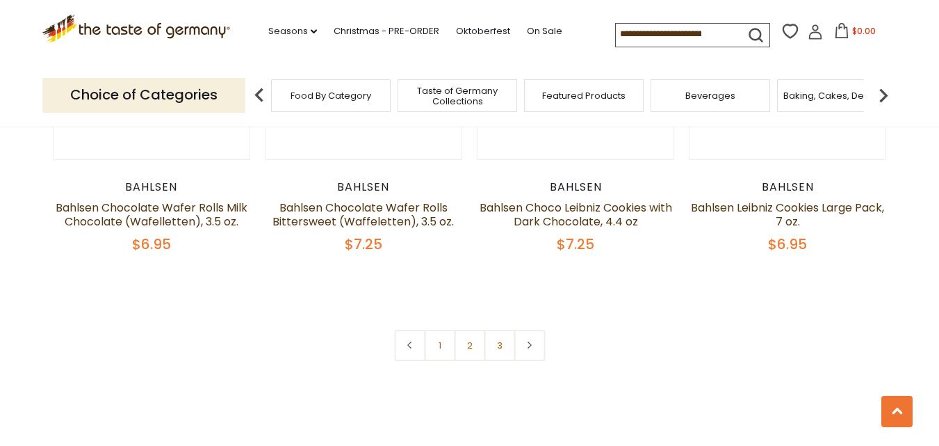
scroll to position [3265, 0]
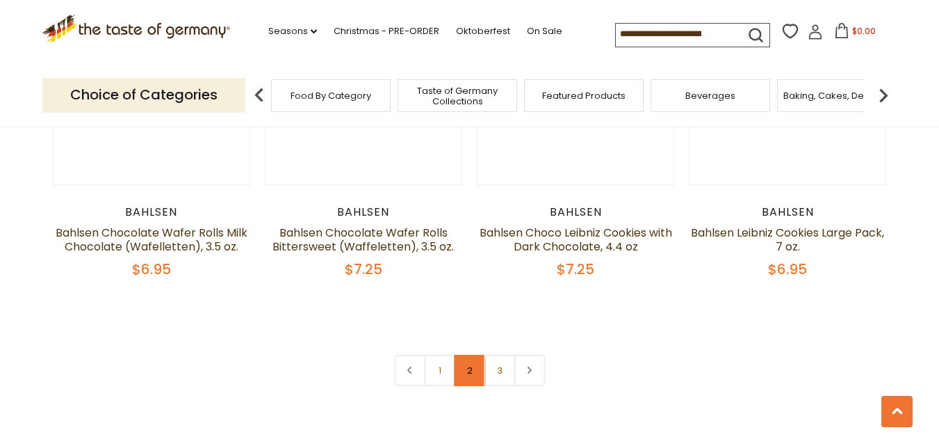
click at [462, 355] on link "2" at bounding box center [469, 370] width 31 height 31
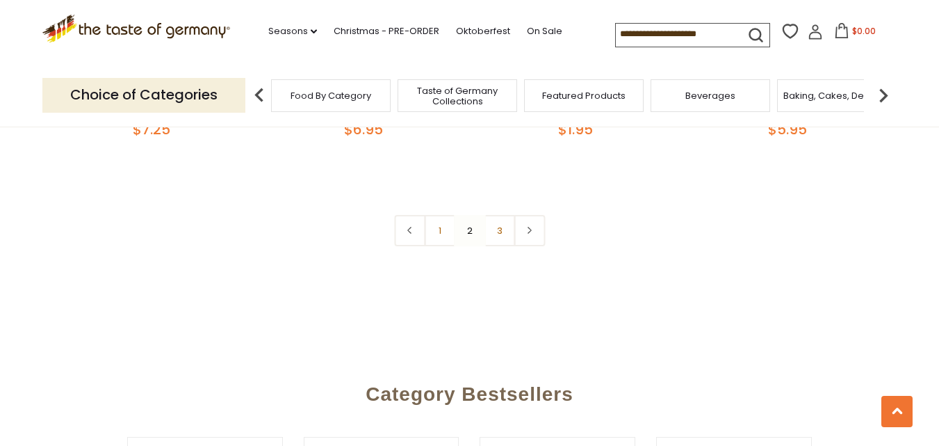
scroll to position [3372, 0]
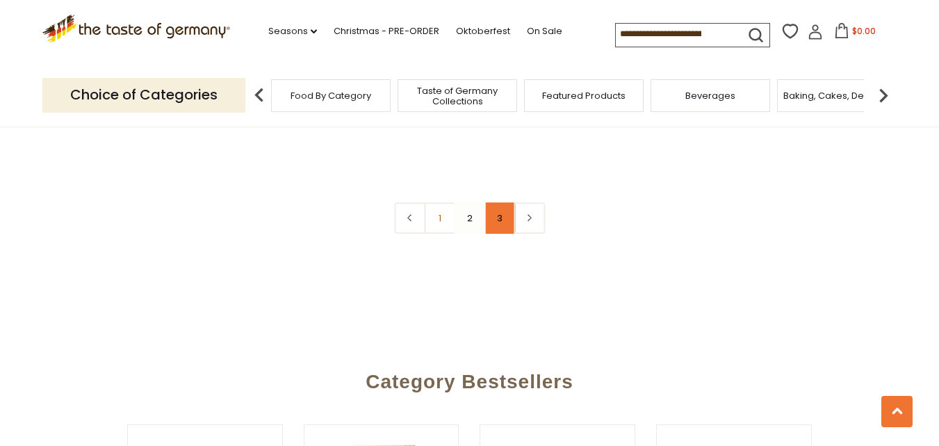
click at [501, 224] on link "3" at bounding box center [499, 217] width 31 height 31
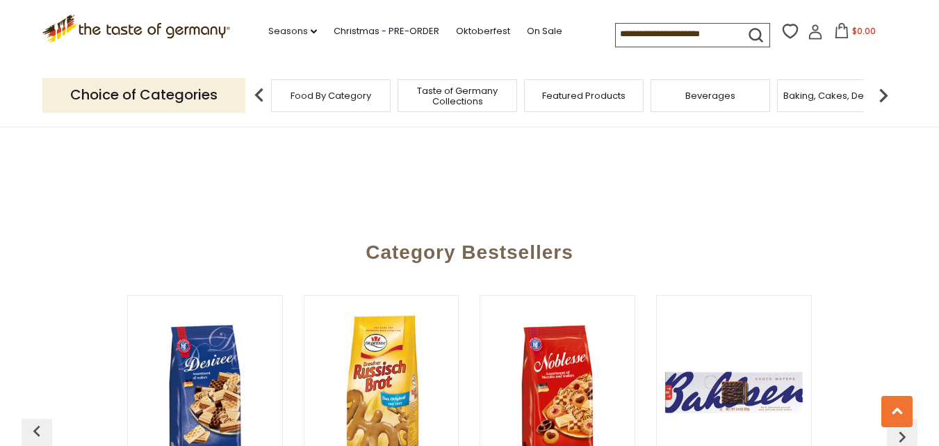
scroll to position [1147, 0]
